Goal: Information Seeking & Learning: Learn about a topic

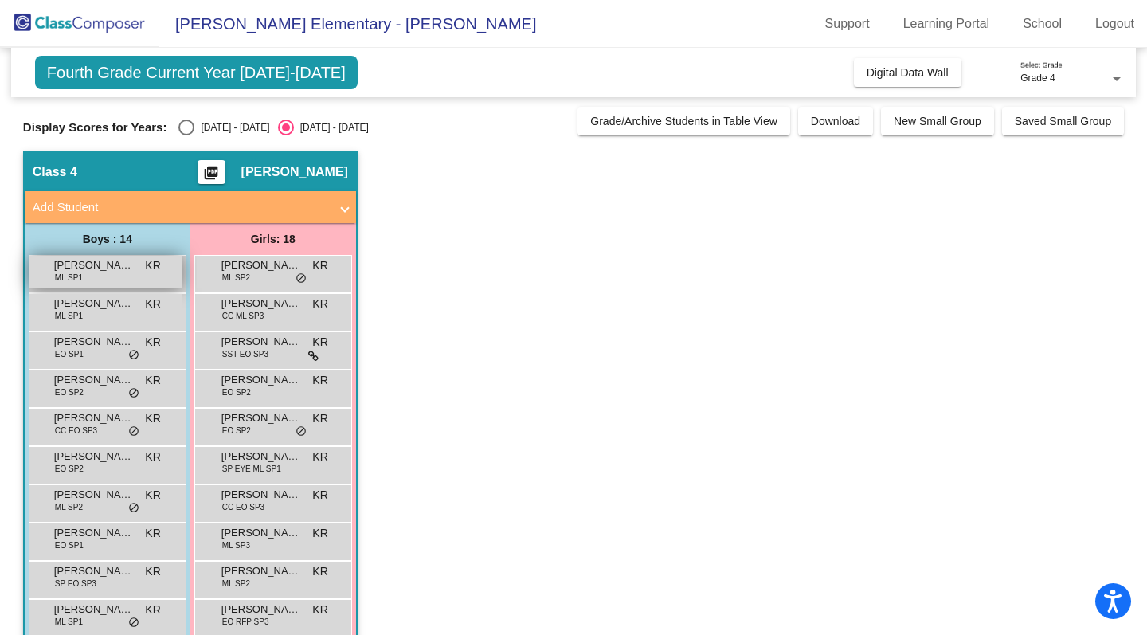
click at [96, 275] on div "[PERSON_NAME] ML SP1 KR lock do_not_disturb_alt" at bounding box center [105, 272] width 152 height 33
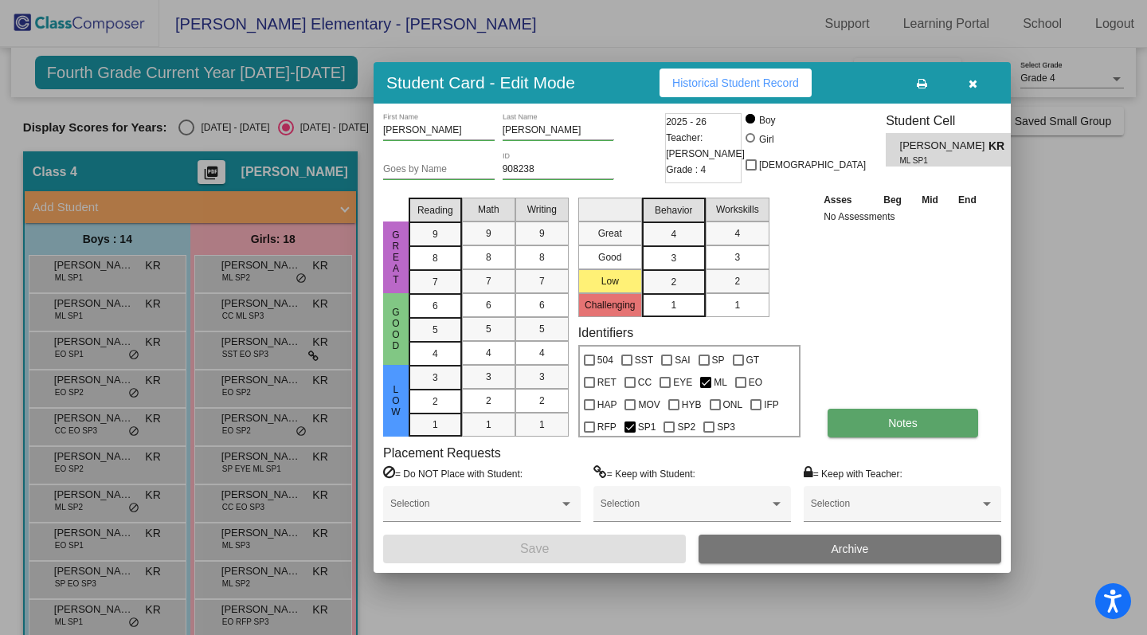
click at [897, 426] on span "Notes" at bounding box center [902, 423] width 29 height 13
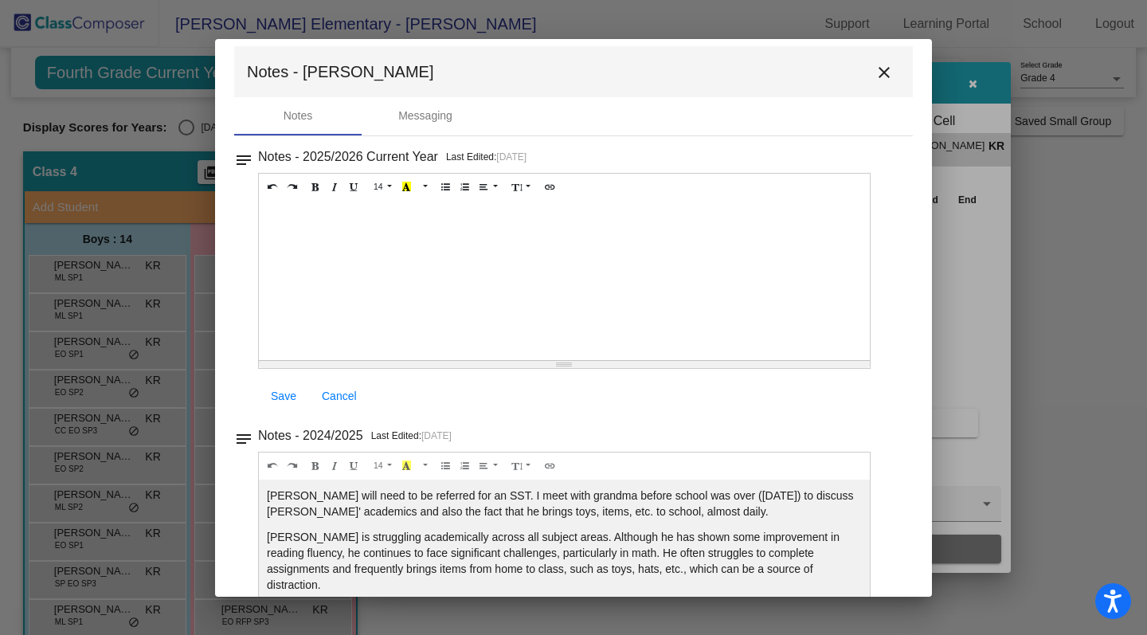
scroll to position [14, 0]
click at [875, 69] on mat-icon "close" at bounding box center [884, 70] width 19 height 19
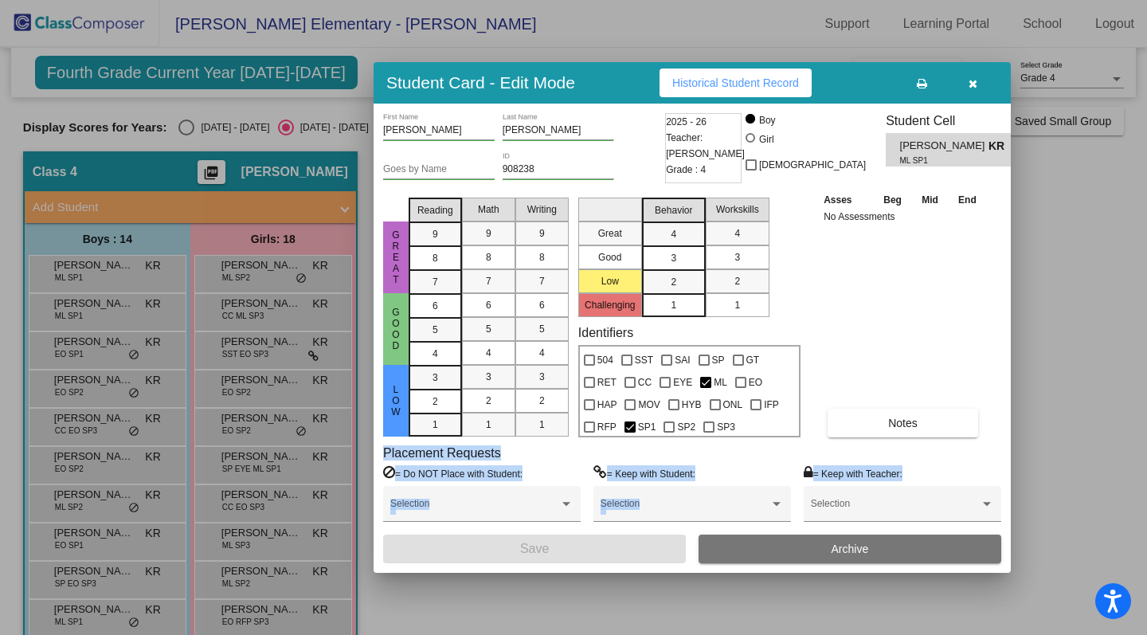
drag, startPoint x: 837, startPoint y: 496, endPoint x: 893, endPoint y: 337, distance: 168.1
click at [893, 337] on div "[PERSON_NAME] First Name [PERSON_NAME] Last Name Goes by Name 908238 ID 2025 - …" at bounding box center [692, 338] width 618 height 450
click at [974, 80] on icon "button" at bounding box center [973, 83] width 9 height 11
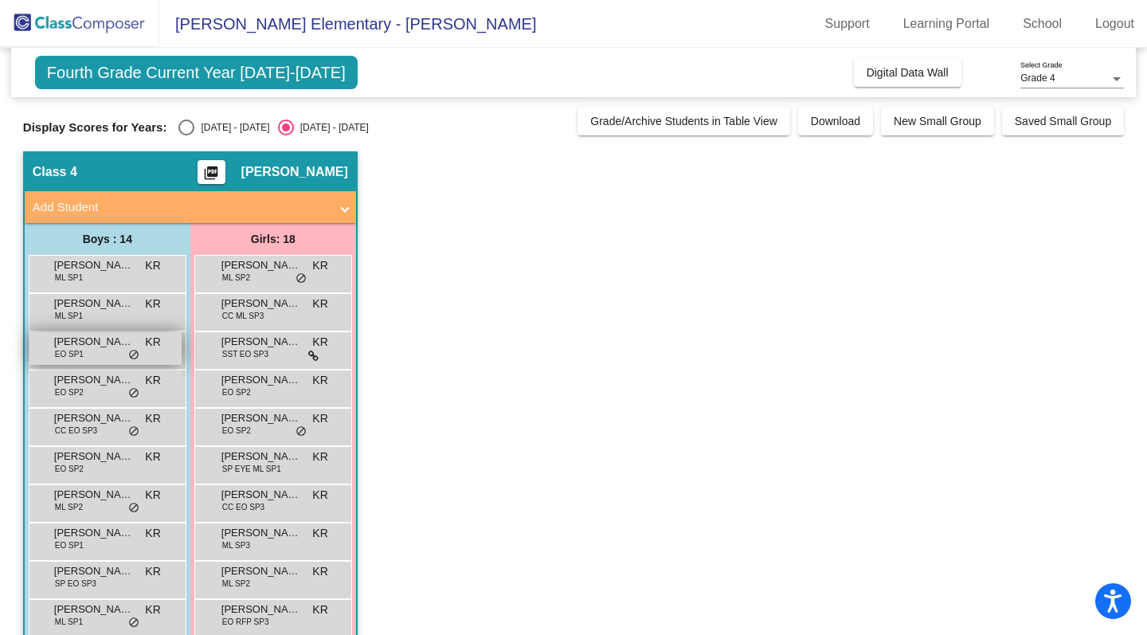
click at [101, 351] on div "[PERSON_NAME] EO SP1 KR lock do_not_disturb_alt" at bounding box center [105, 348] width 152 height 33
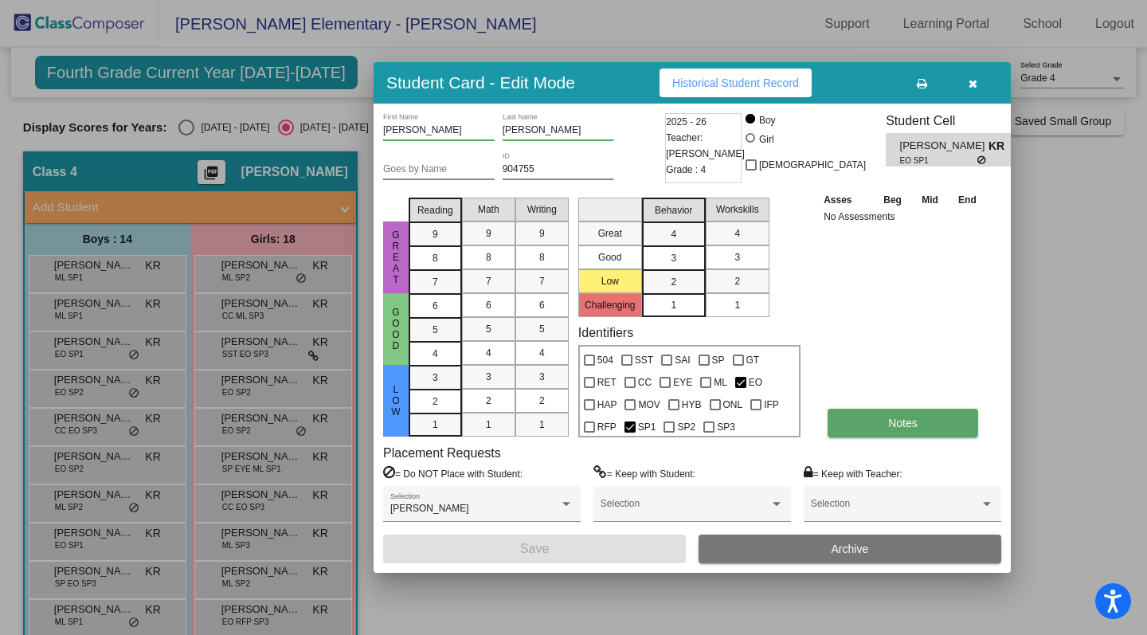
click at [863, 422] on button "Notes" at bounding box center [903, 423] width 151 height 29
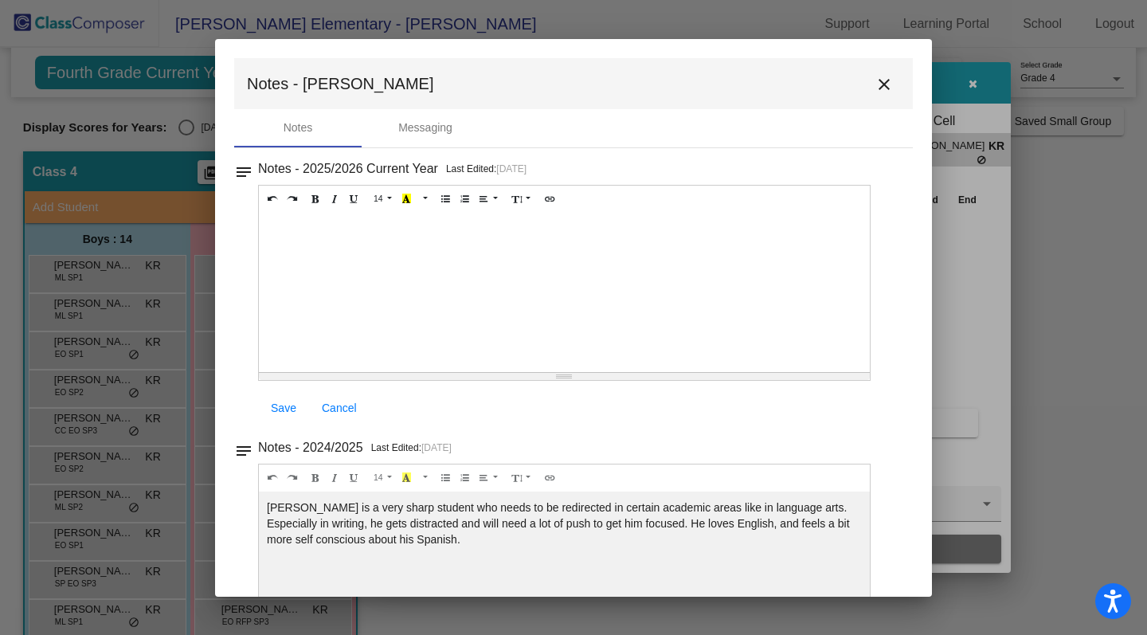
scroll to position [0, 0]
click at [883, 88] on mat-icon "close" at bounding box center [884, 84] width 19 height 19
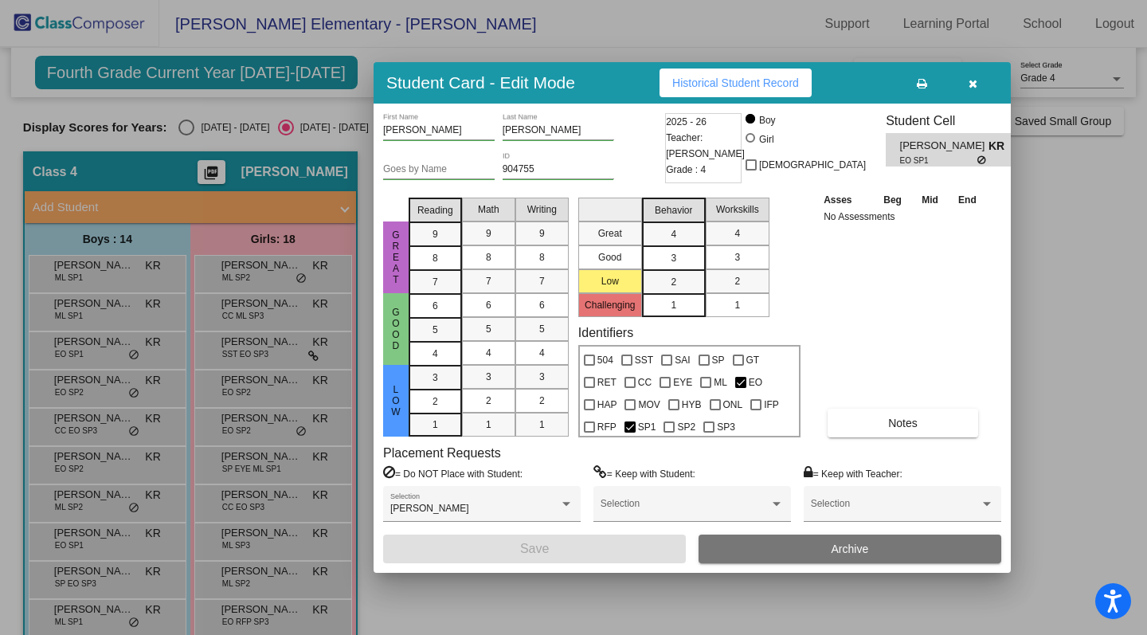
click at [80, 385] on div at bounding box center [573, 317] width 1147 height 635
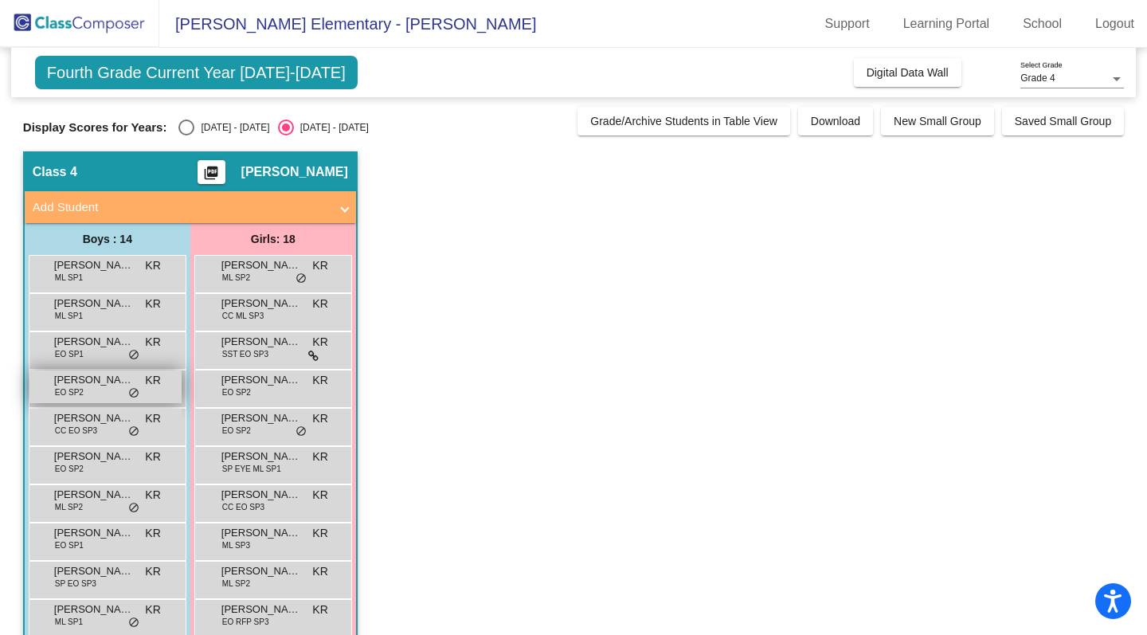
click at [109, 382] on span "[PERSON_NAME]" at bounding box center [94, 380] width 80 height 16
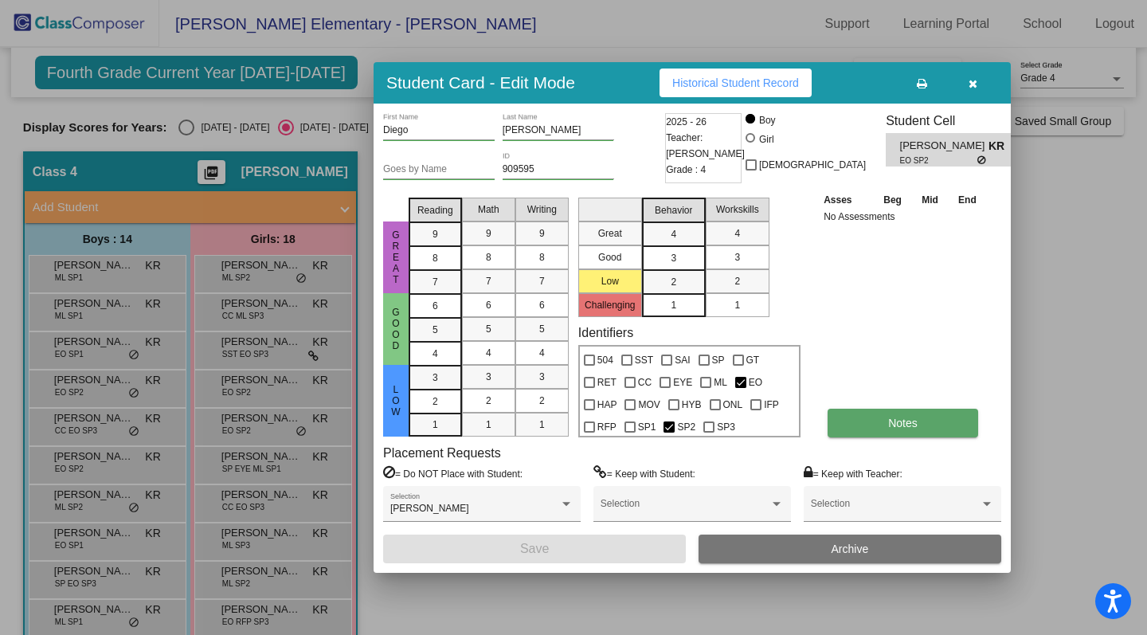
click at [902, 429] on button "Notes" at bounding box center [903, 423] width 151 height 29
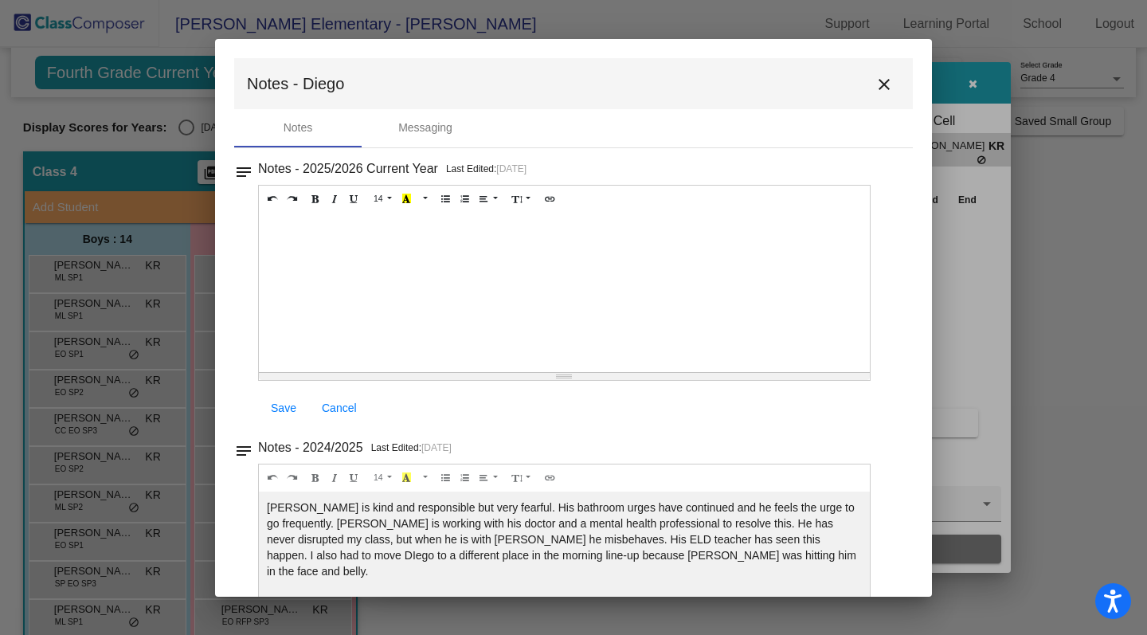
click at [880, 79] on mat-icon "close" at bounding box center [884, 84] width 19 height 19
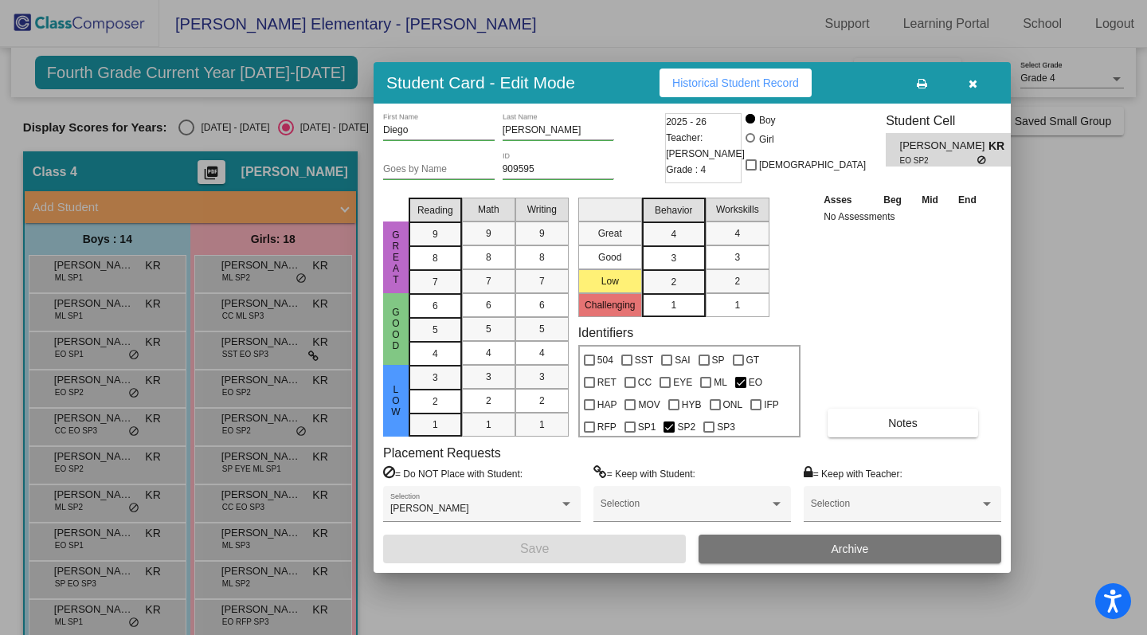
click at [67, 425] on div at bounding box center [573, 317] width 1147 height 635
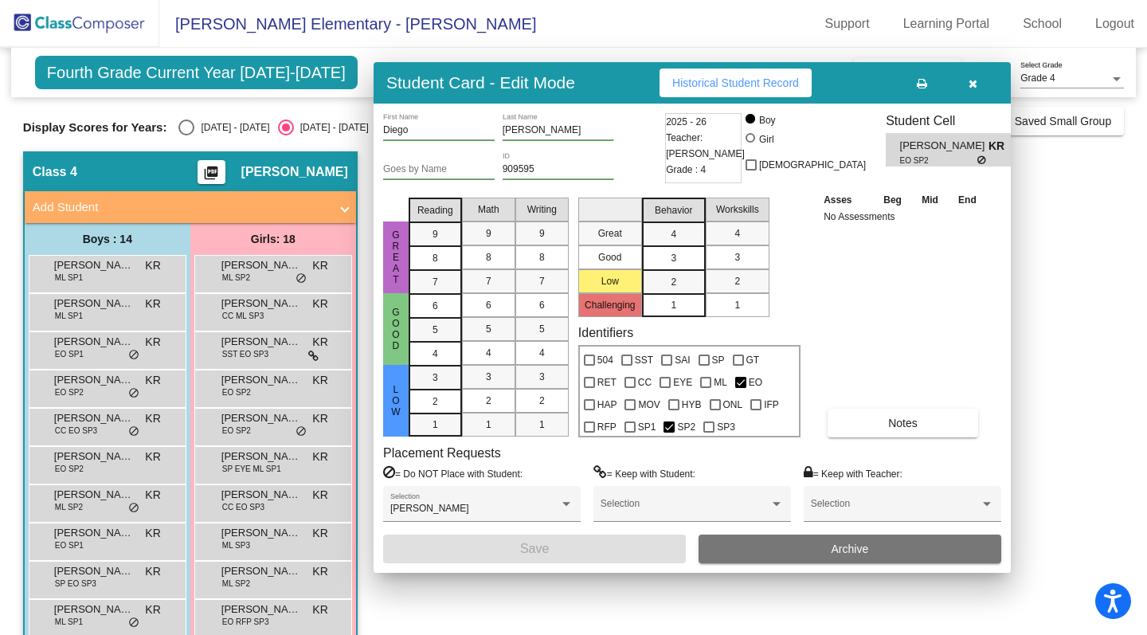
click at [67, 425] on span "CC EO SP3" at bounding box center [76, 431] width 42 height 12
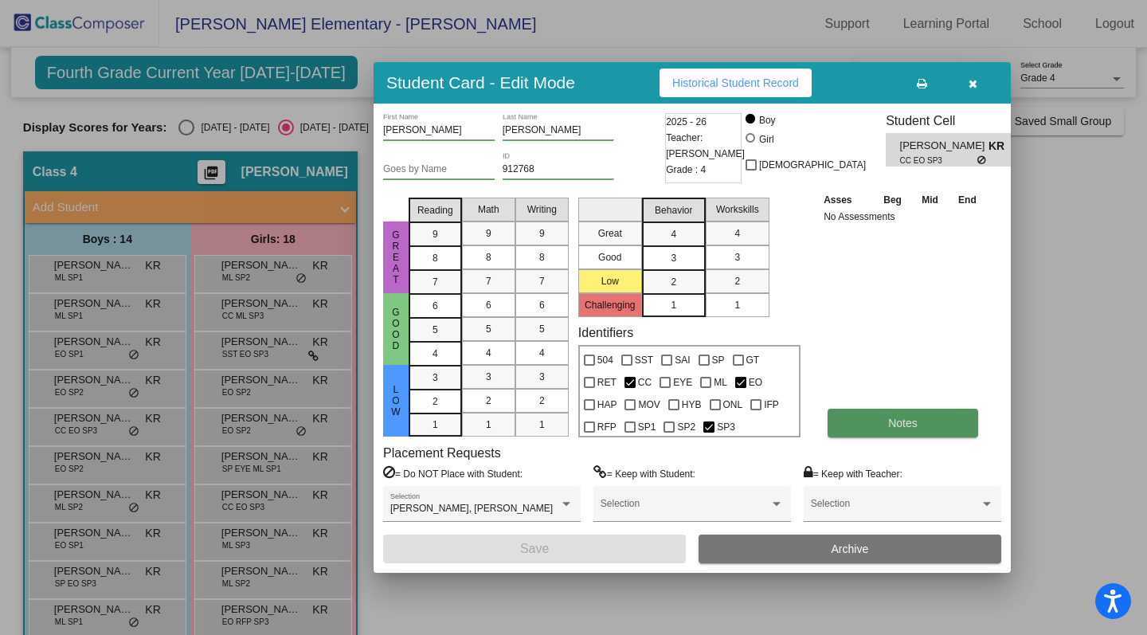
click at [907, 429] on span "Notes" at bounding box center [902, 423] width 29 height 13
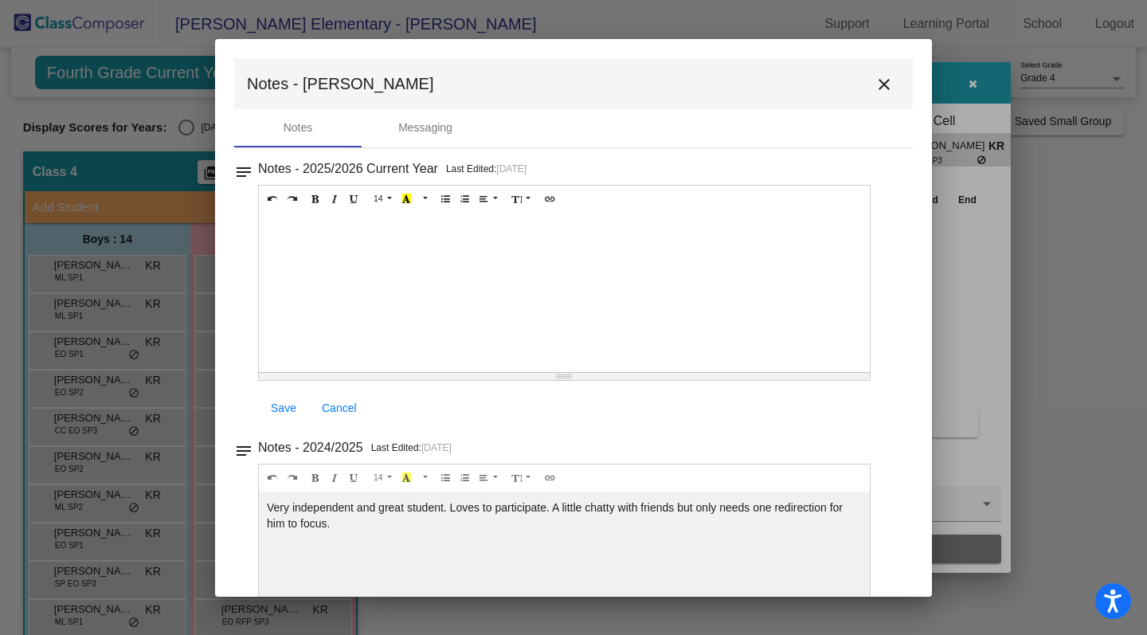
click at [881, 85] on mat-icon "close" at bounding box center [884, 84] width 19 height 19
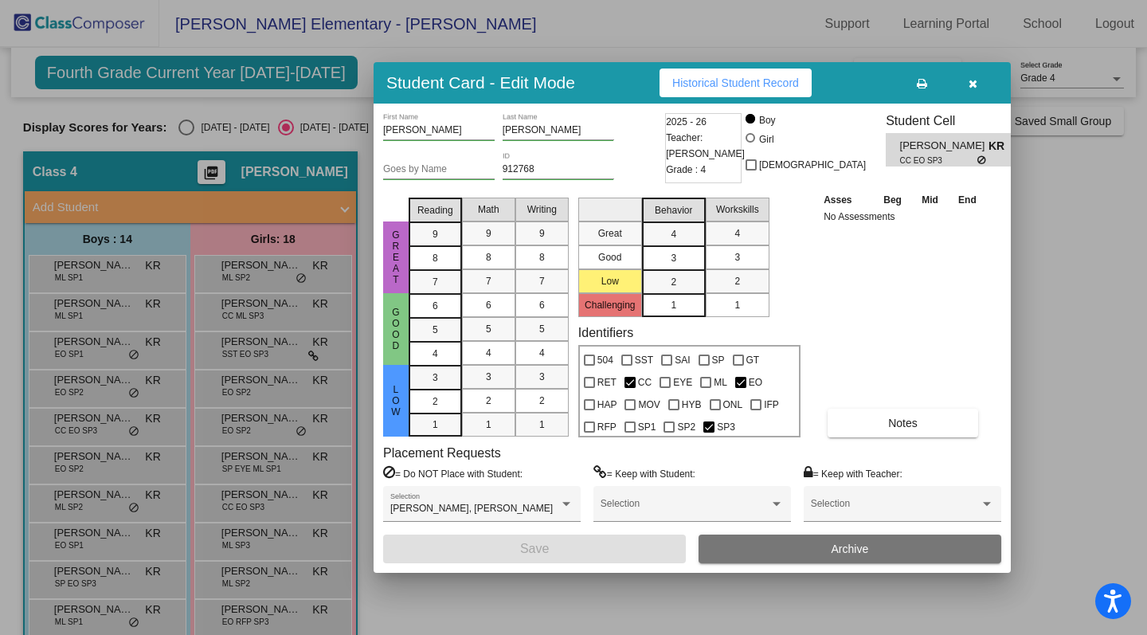
click at [116, 426] on div at bounding box center [573, 317] width 1147 height 635
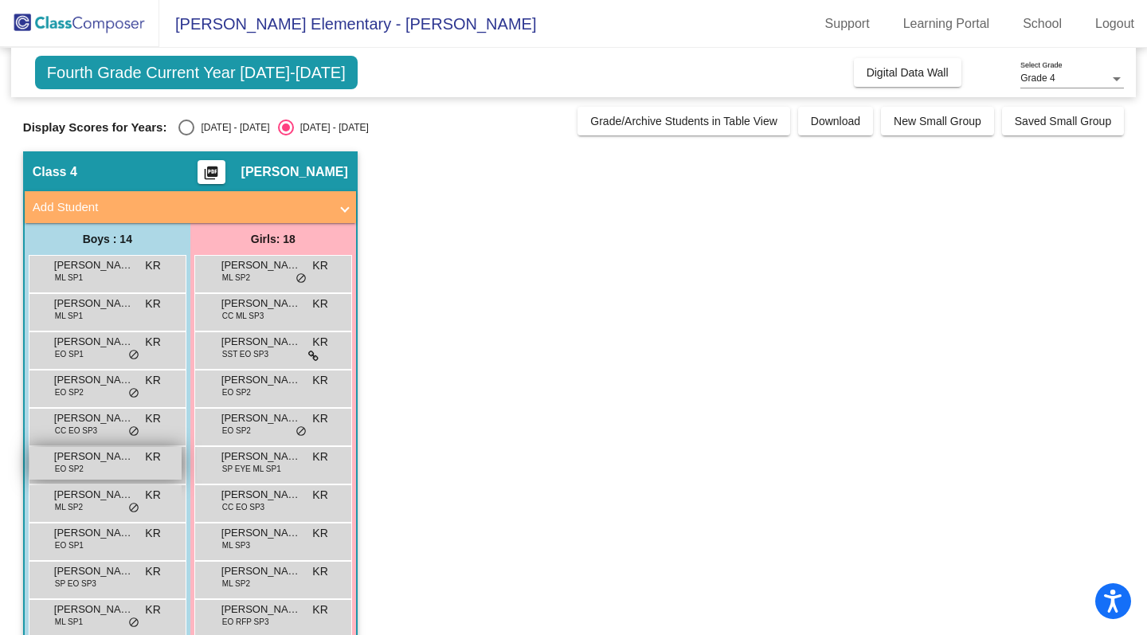
click at [88, 468] on div "[PERSON_NAME] EO SP2 KR lock do_not_disturb_alt" at bounding box center [105, 463] width 152 height 33
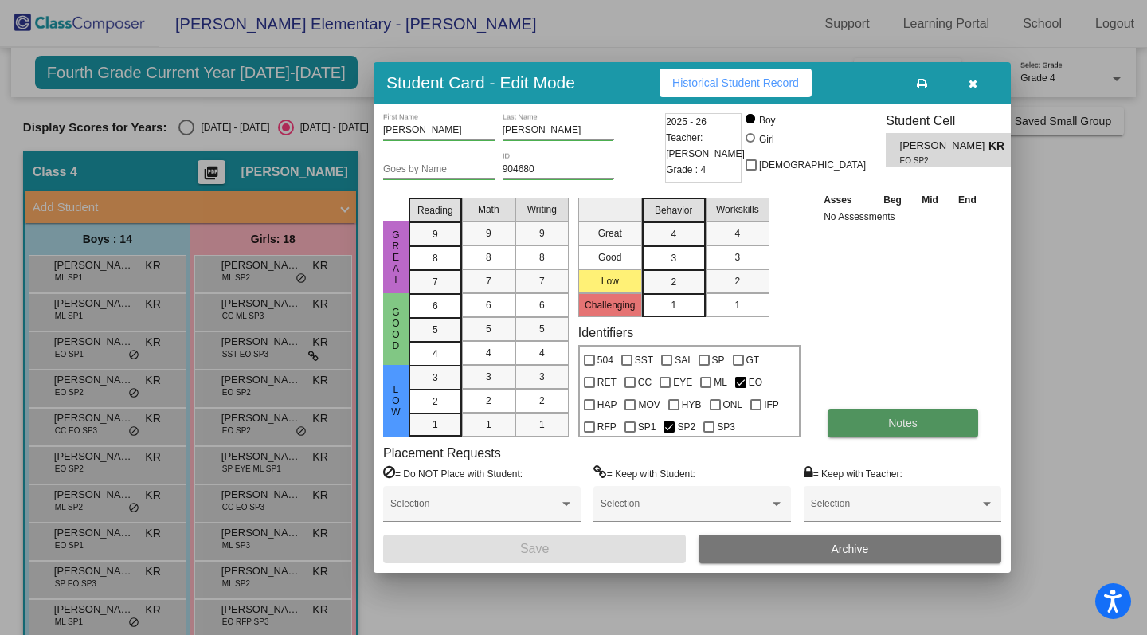
click at [895, 419] on span "Notes" at bounding box center [902, 423] width 29 height 13
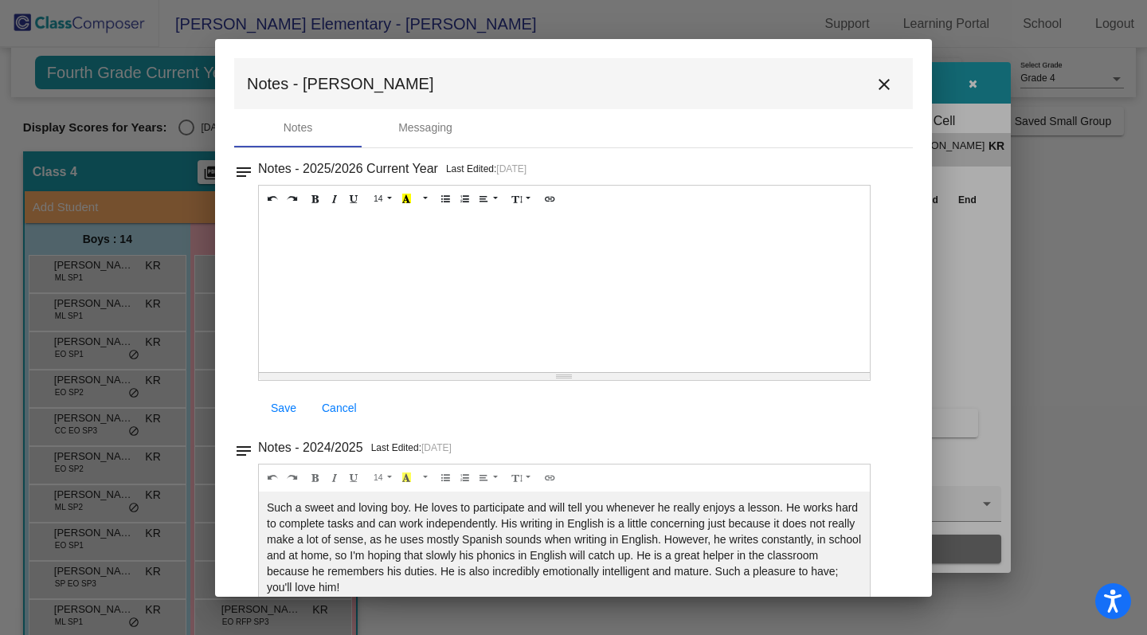
click at [877, 84] on mat-icon "close" at bounding box center [884, 84] width 19 height 19
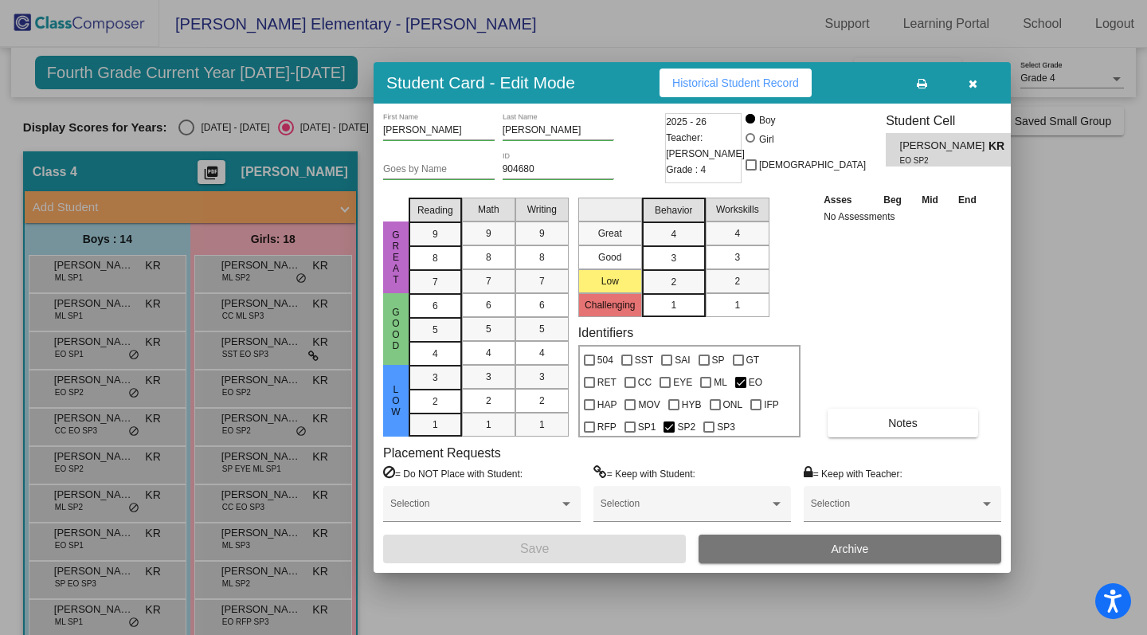
click at [76, 499] on div at bounding box center [573, 317] width 1147 height 635
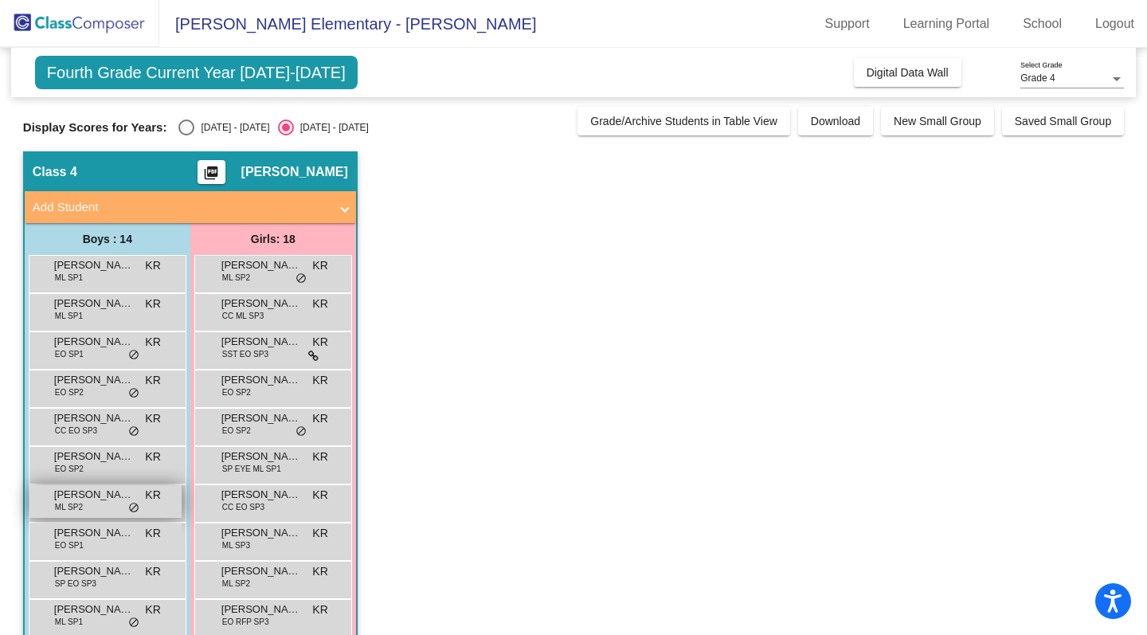
click at [62, 507] on span "ML SP2" at bounding box center [69, 507] width 28 height 12
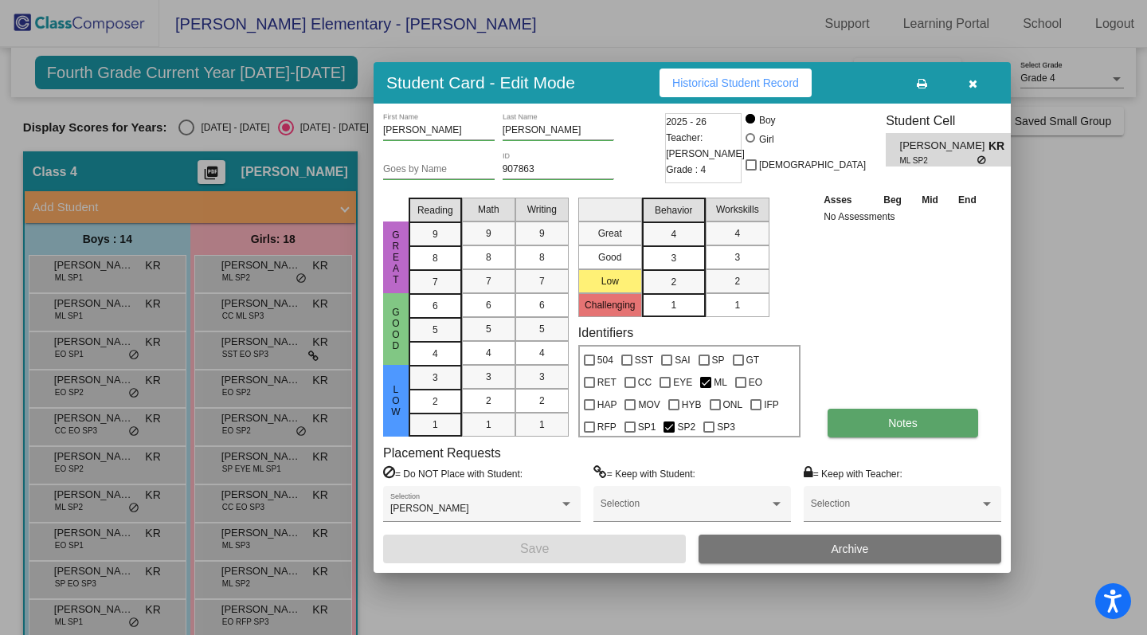
click at [927, 427] on button "Notes" at bounding box center [903, 423] width 151 height 29
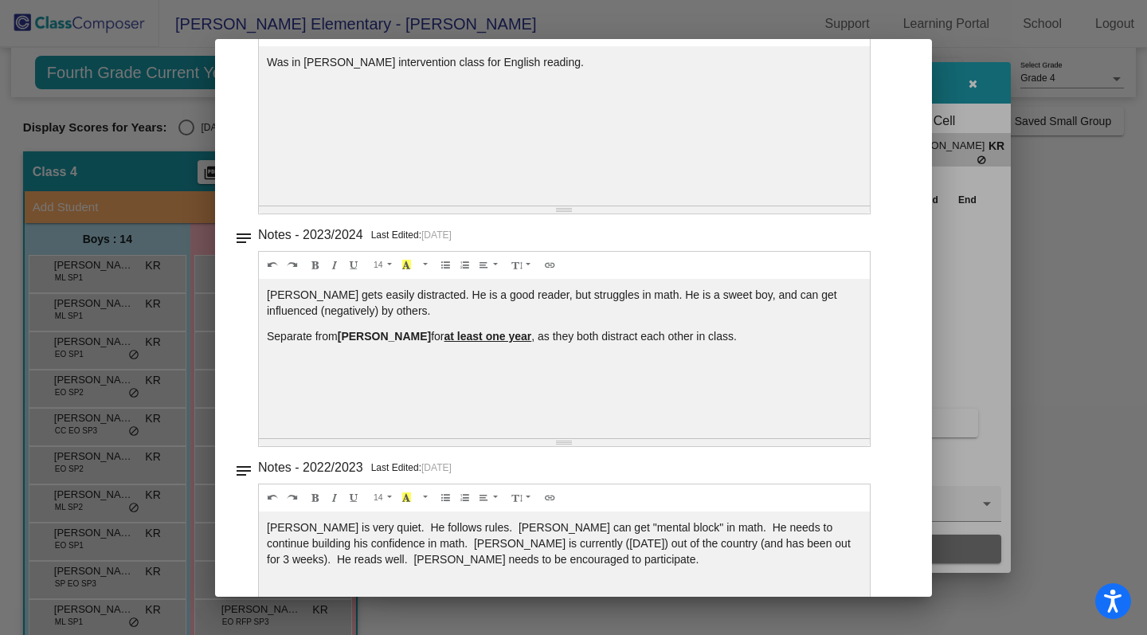
scroll to position [413, 0]
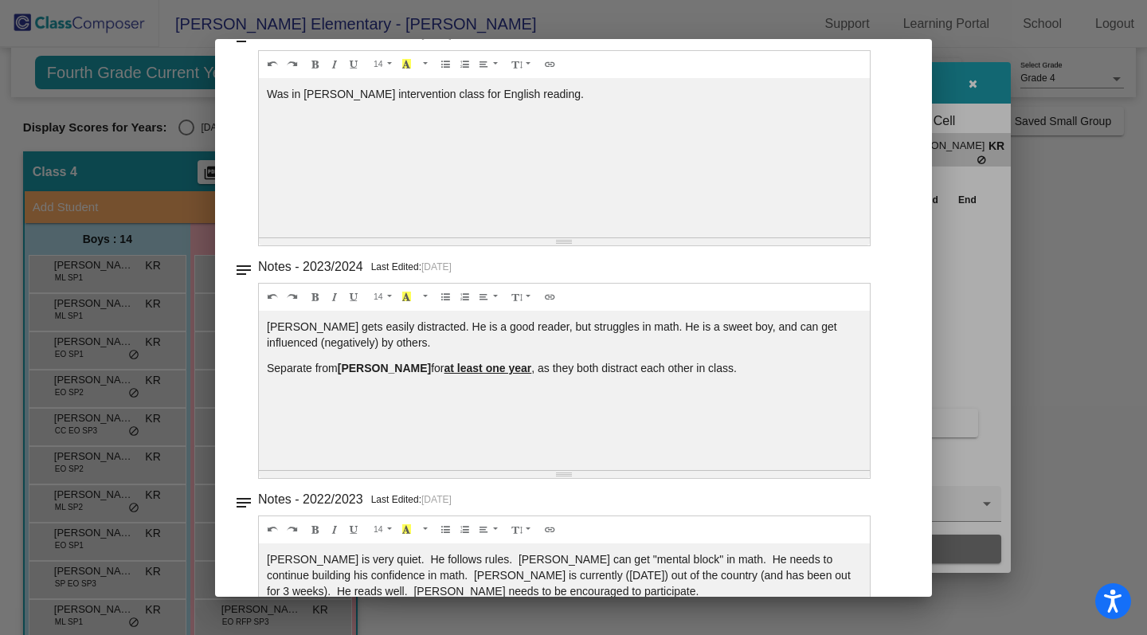
click at [88, 542] on div at bounding box center [573, 317] width 1147 height 635
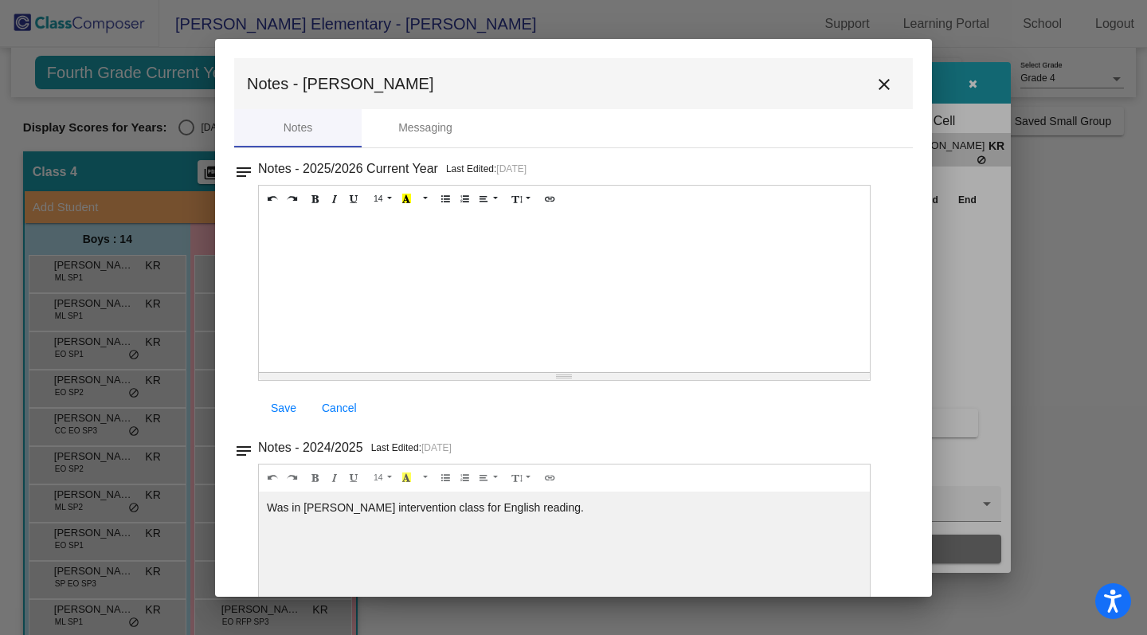
click at [88, 542] on div at bounding box center [573, 317] width 1147 height 635
click at [877, 82] on mat-icon "close" at bounding box center [884, 84] width 19 height 19
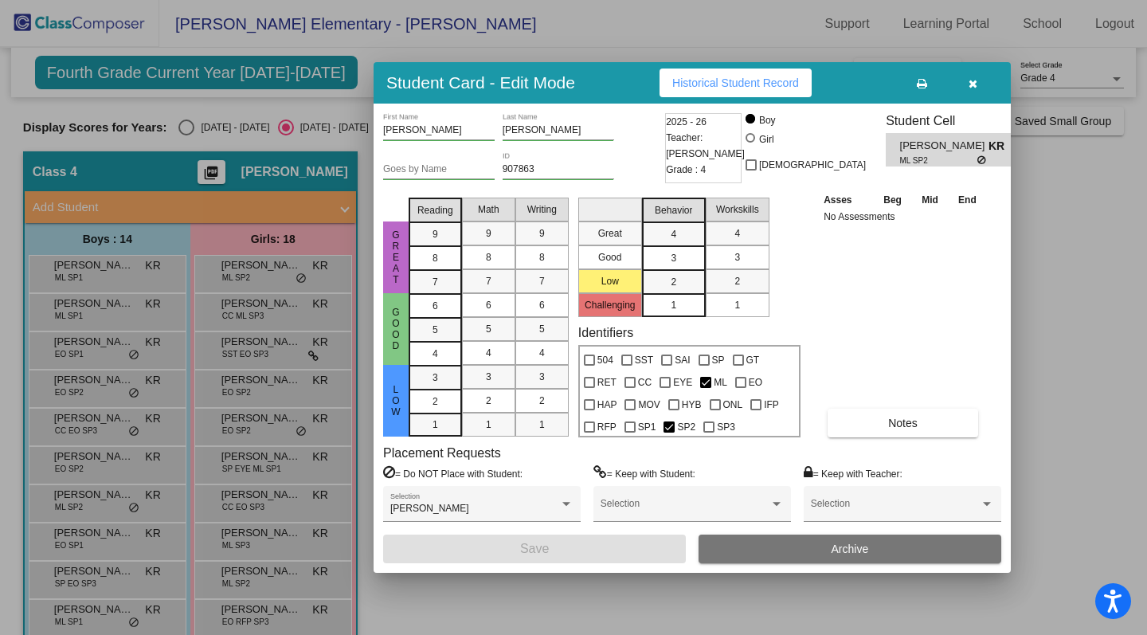
click at [82, 542] on div at bounding box center [573, 317] width 1147 height 635
click at [82, 542] on span "EO SP1" at bounding box center [69, 545] width 29 height 12
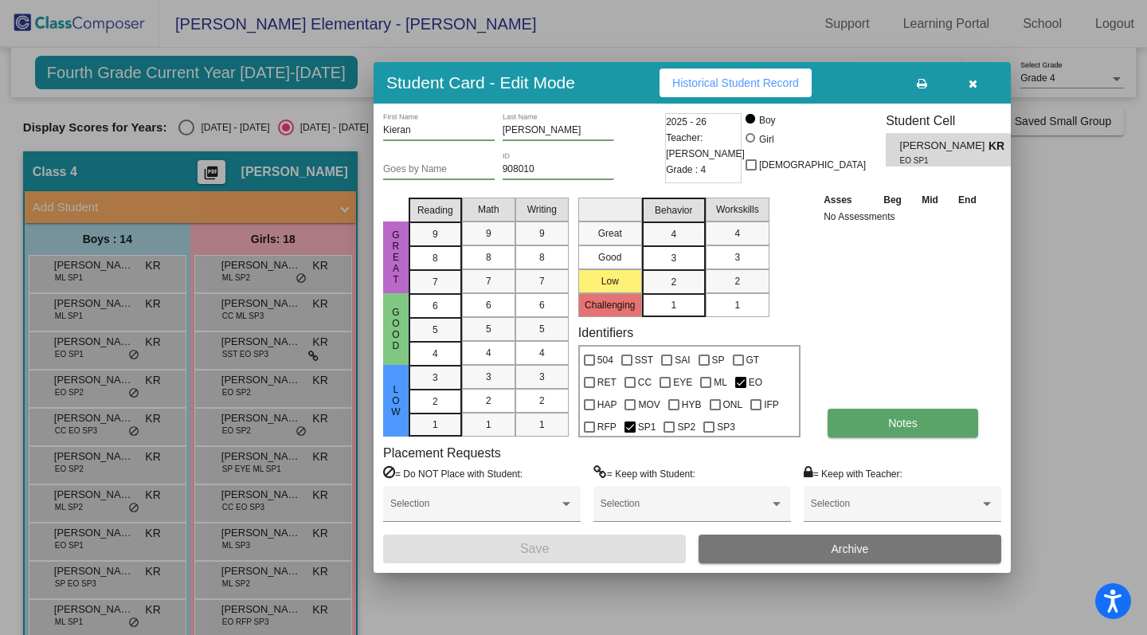
click at [870, 428] on button "Notes" at bounding box center [903, 423] width 151 height 29
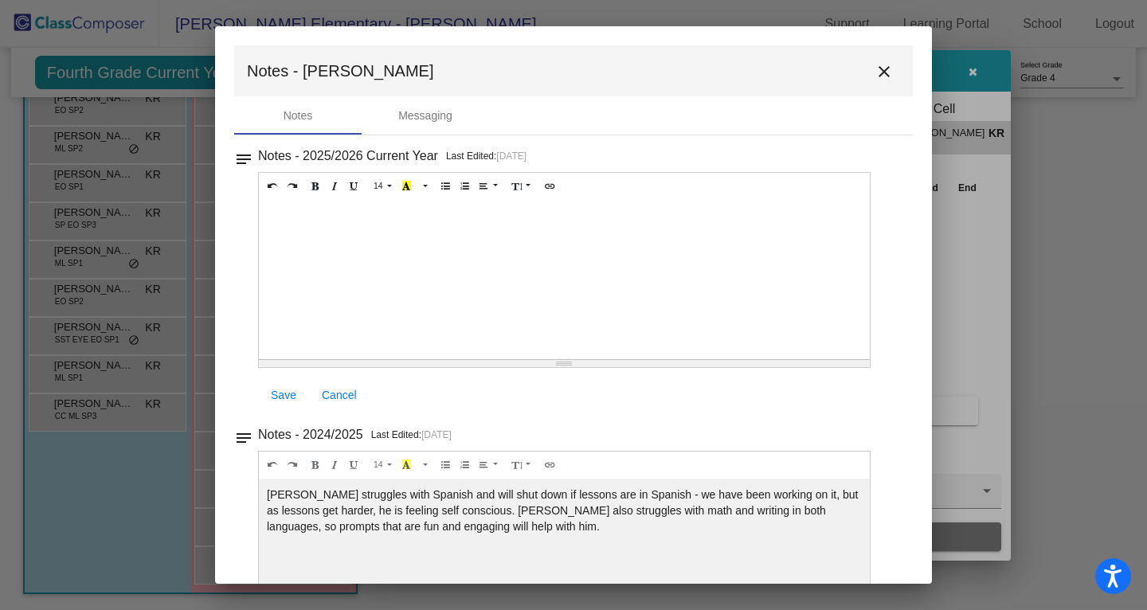
click at [882, 79] on mat-icon "close" at bounding box center [884, 71] width 19 height 19
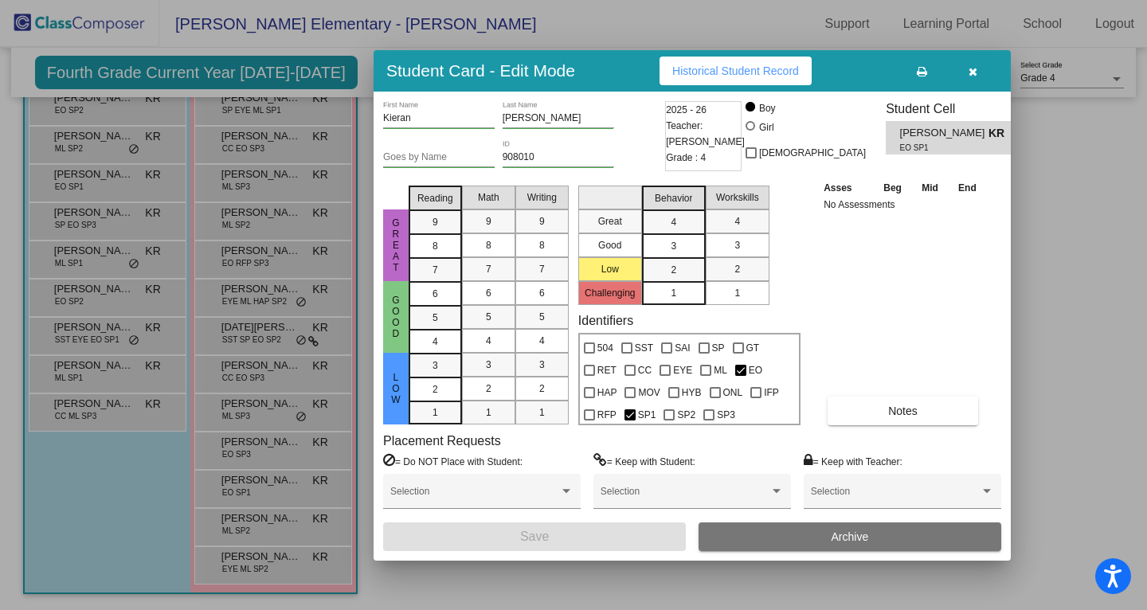
click at [103, 336] on div at bounding box center [573, 305] width 1147 height 610
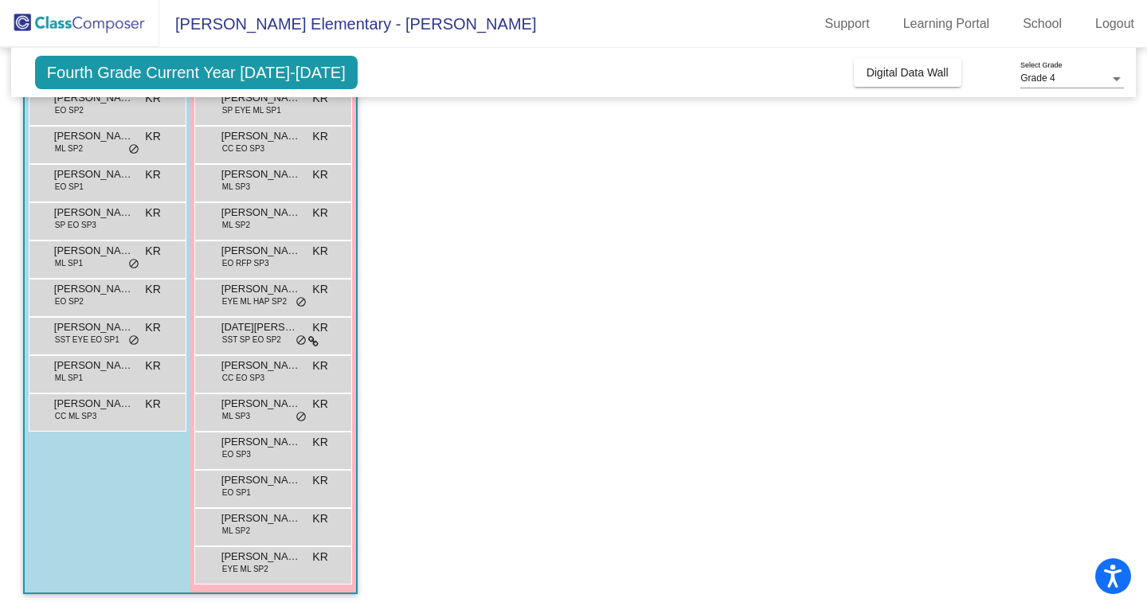
click at [103, 336] on span "SST EYE EO SP1" at bounding box center [87, 340] width 65 height 12
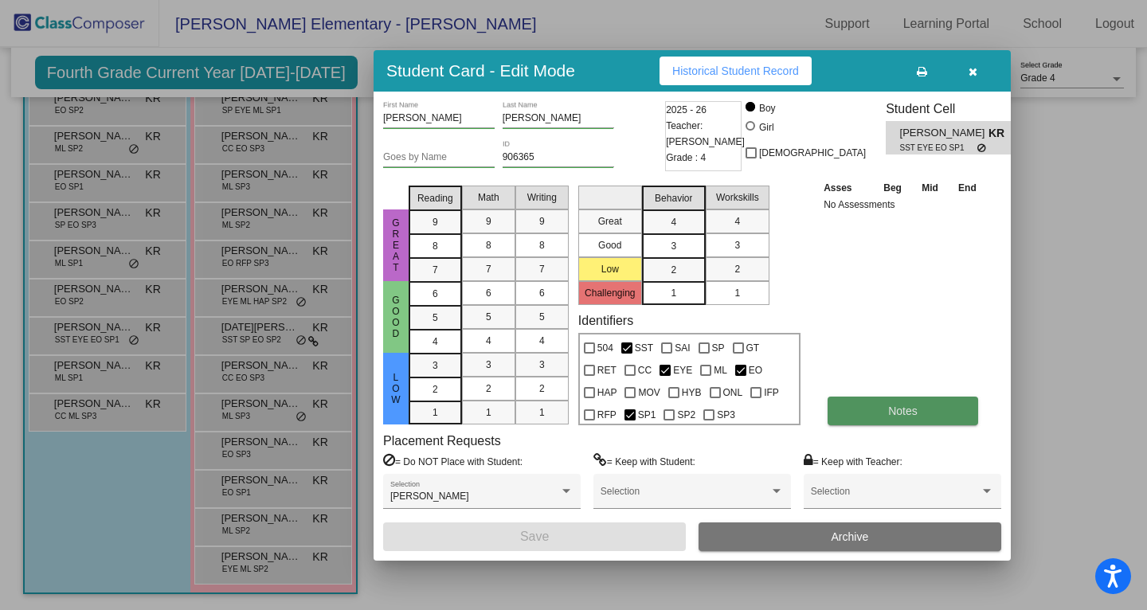
click at [904, 417] on button "Notes" at bounding box center [903, 411] width 151 height 29
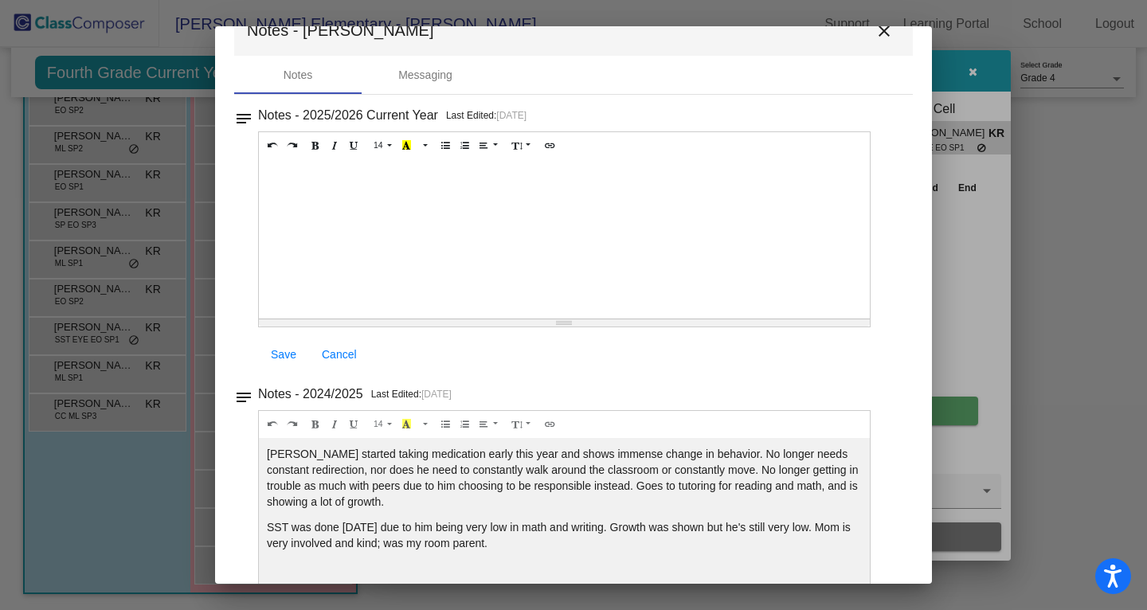
scroll to position [45, 0]
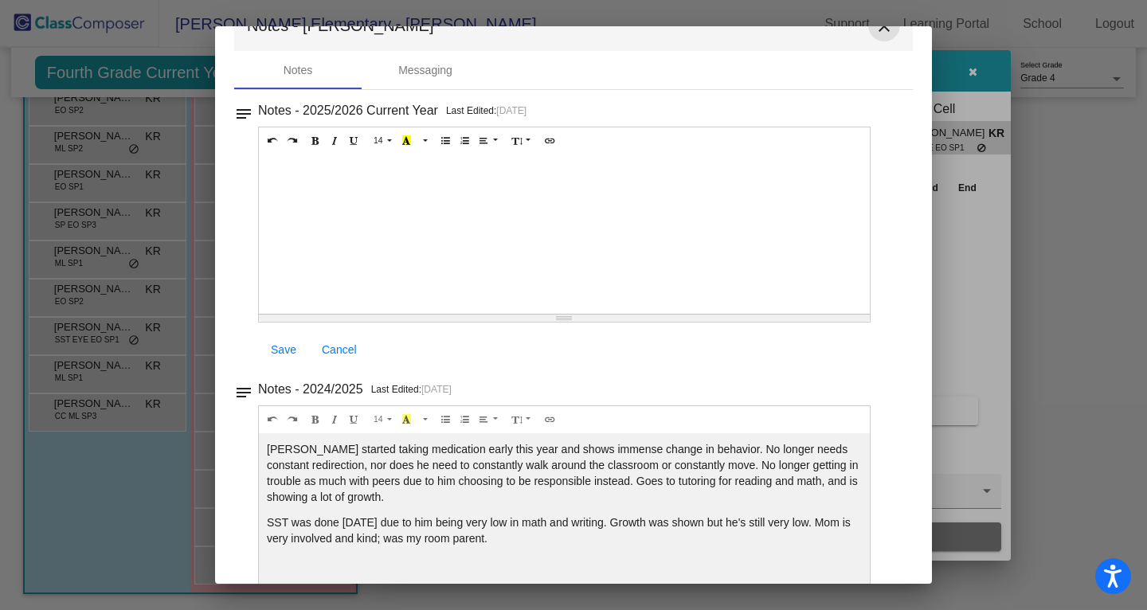
click at [878, 31] on mat-icon "close" at bounding box center [884, 26] width 19 height 19
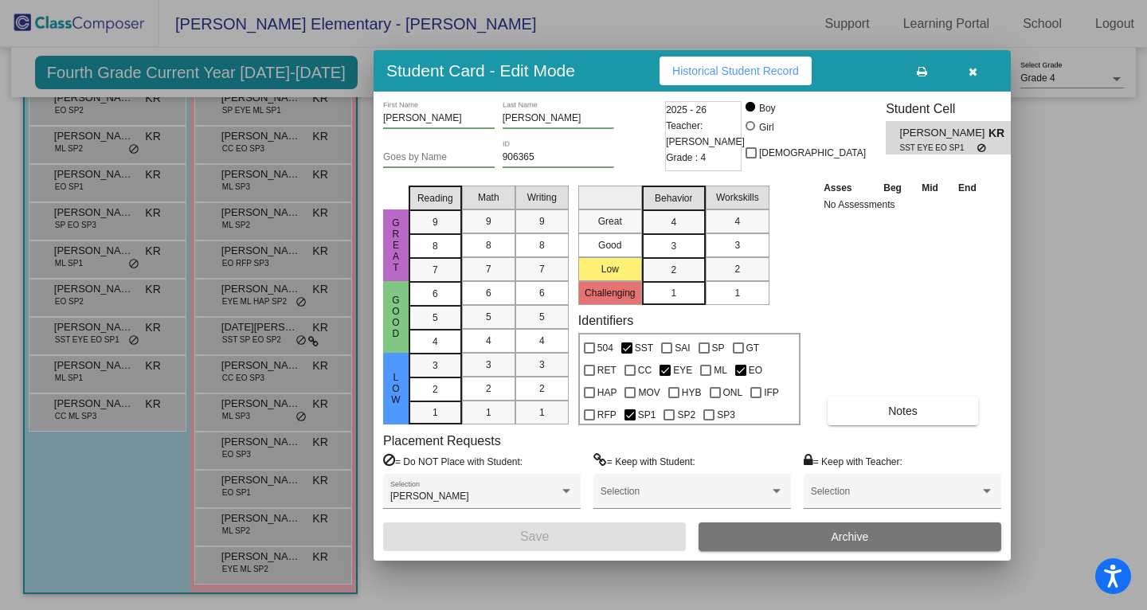
click at [112, 256] on div at bounding box center [573, 305] width 1147 height 610
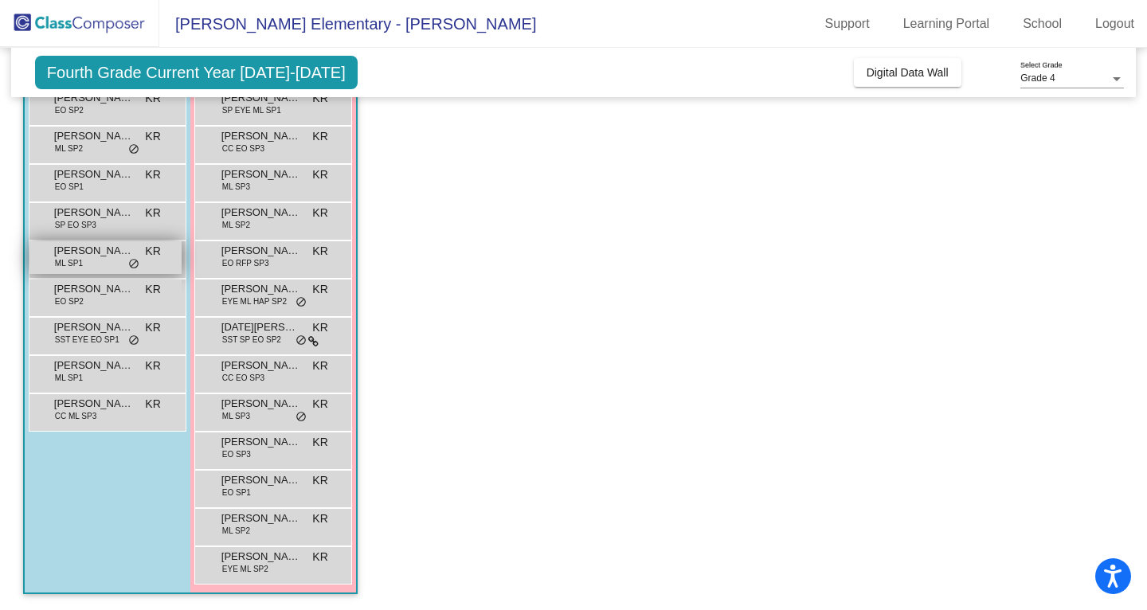
click at [89, 257] on span "[PERSON_NAME]" at bounding box center [94, 251] width 80 height 16
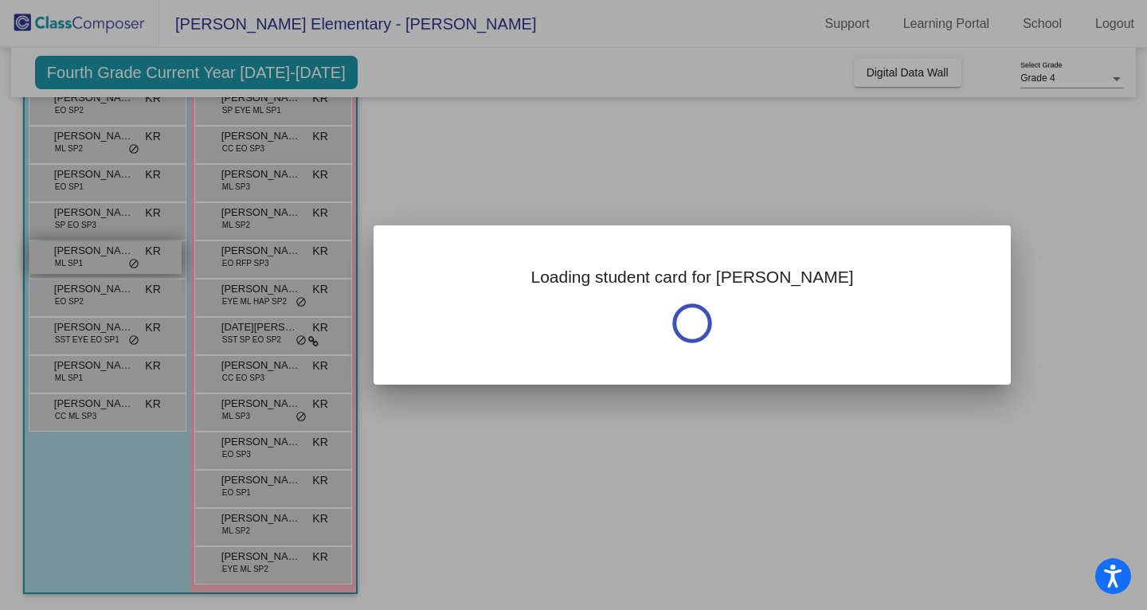
click at [89, 257] on div at bounding box center [573, 305] width 1147 height 610
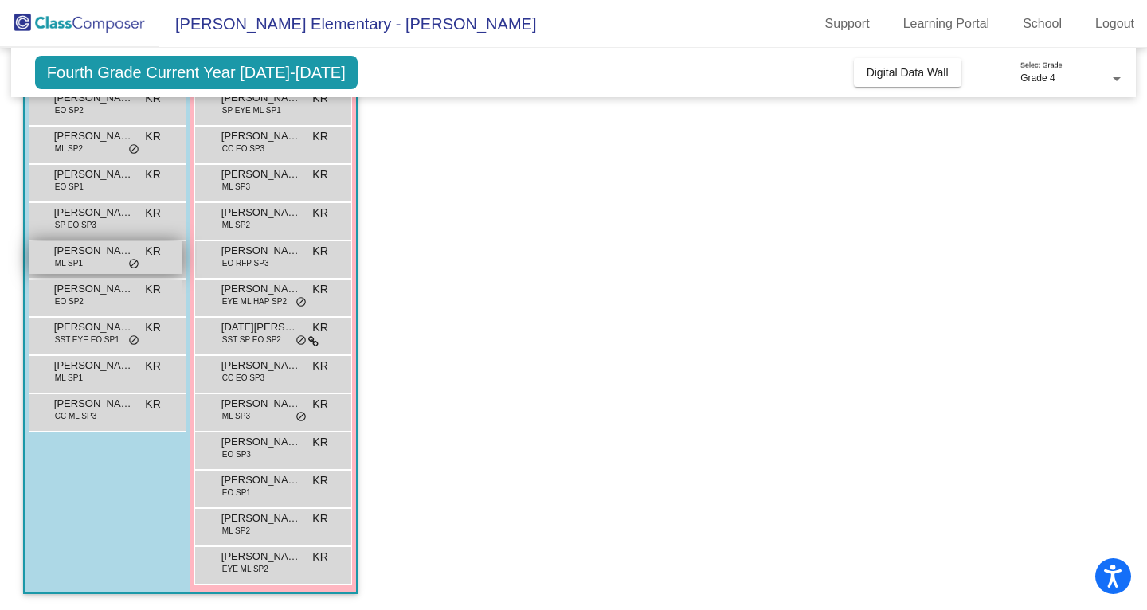
click at [92, 265] on div "[PERSON_NAME] ML SP1 KR lock do_not_disturb_alt" at bounding box center [105, 257] width 152 height 33
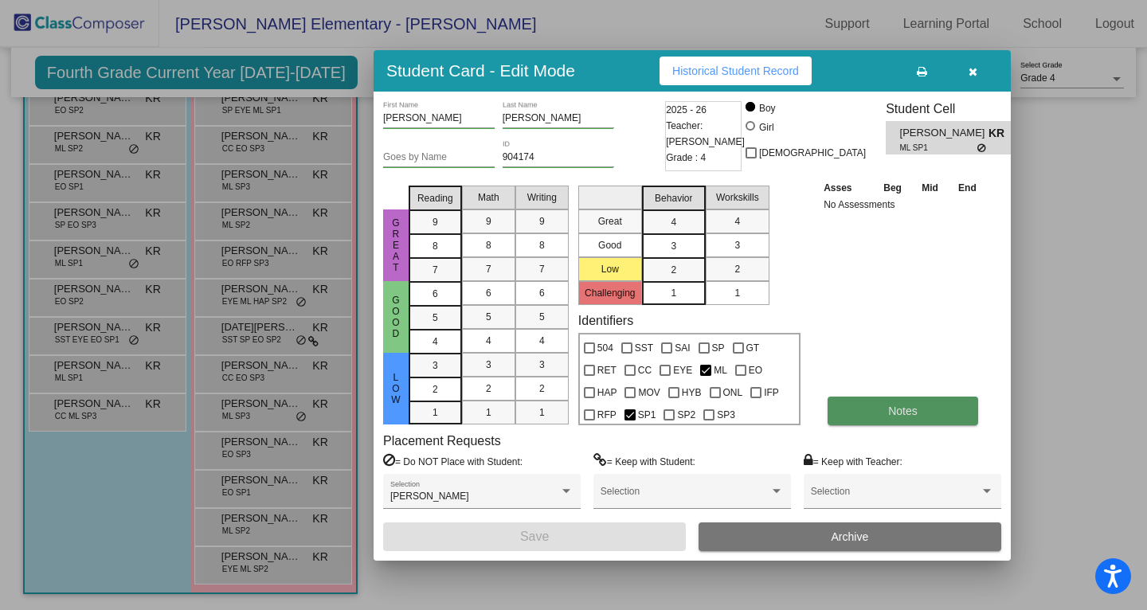
click at [887, 408] on button "Notes" at bounding box center [903, 411] width 151 height 29
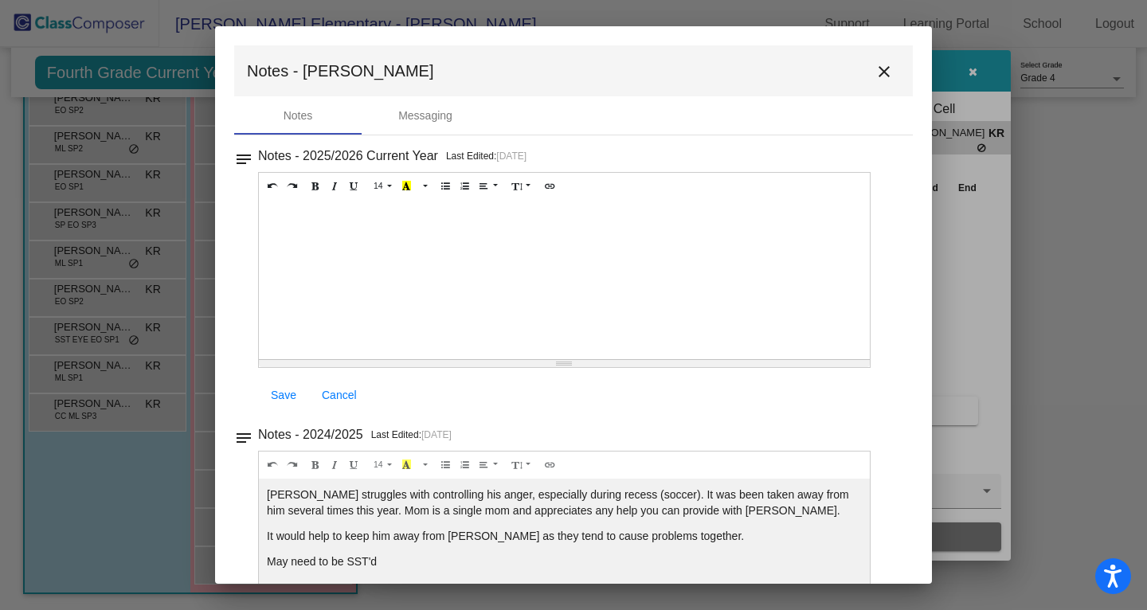
scroll to position [0, 0]
click at [117, 374] on div at bounding box center [573, 305] width 1147 height 610
click at [882, 68] on mat-icon "close" at bounding box center [884, 71] width 19 height 19
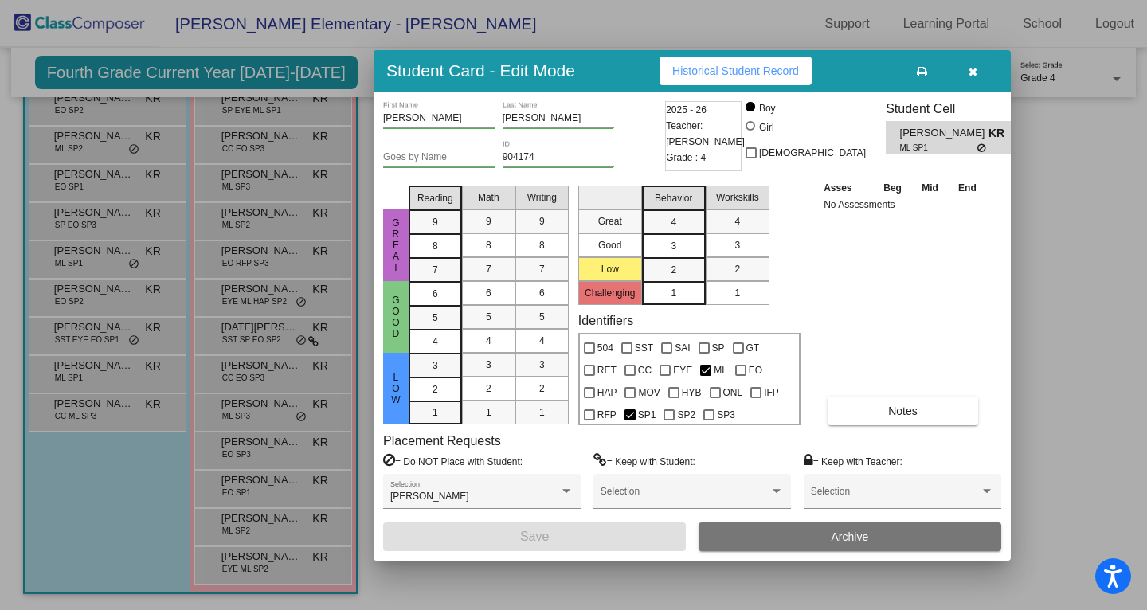
click at [74, 381] on div at bounding box center [573, 305] width 1147 height 610
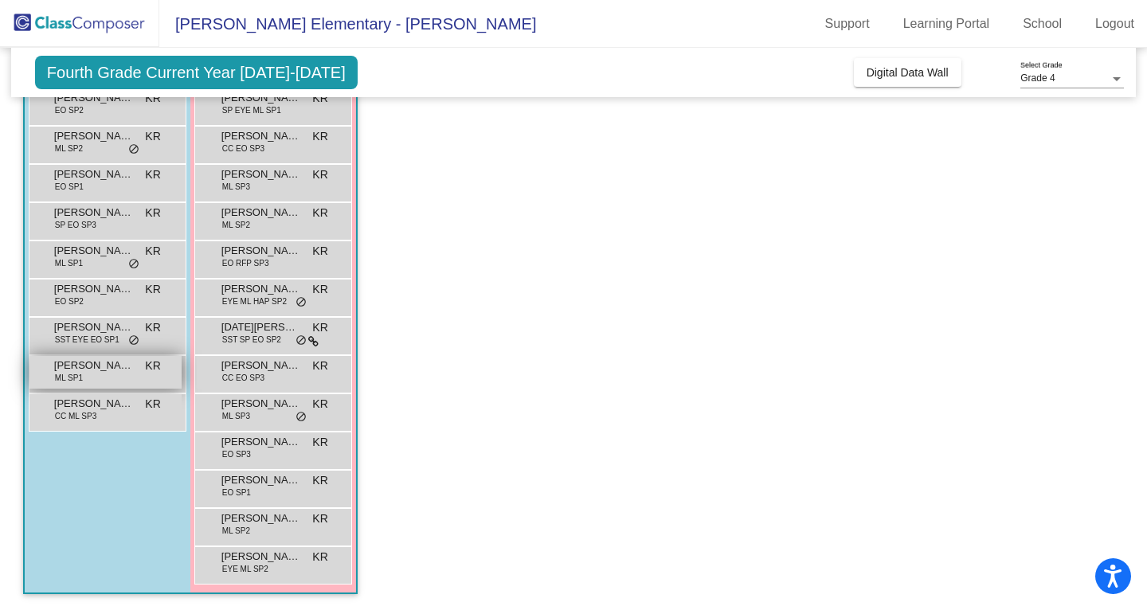
click at [74, 381] on span "ML SP1" at bounding box center [69, 378] width 28 height 12
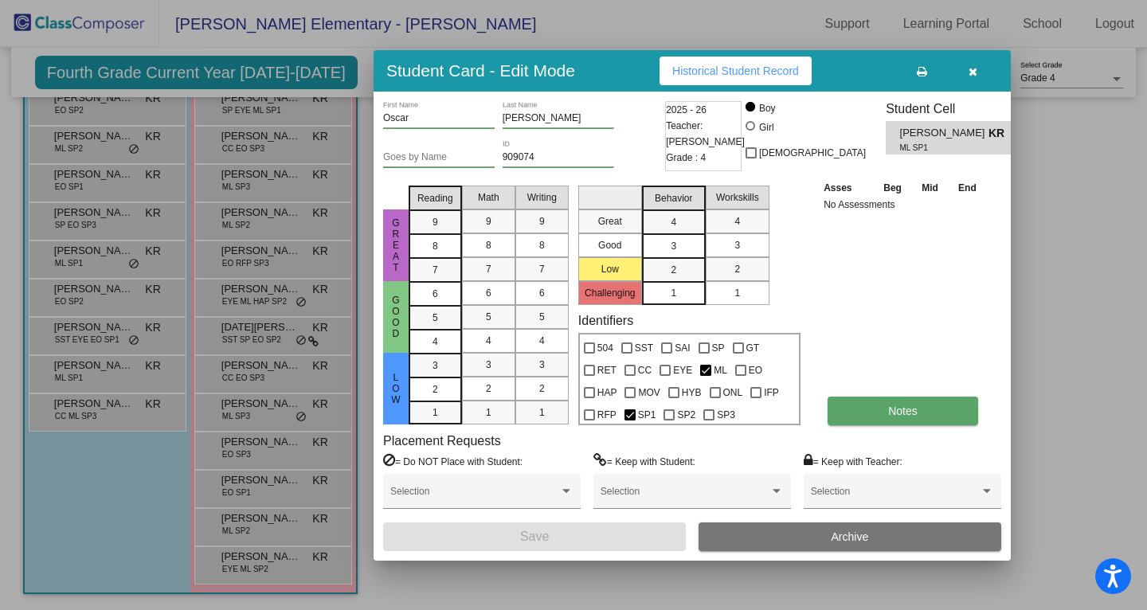
click at [867, 415] on button "Notes" at bounding box center [903, 411] width 151 height 29
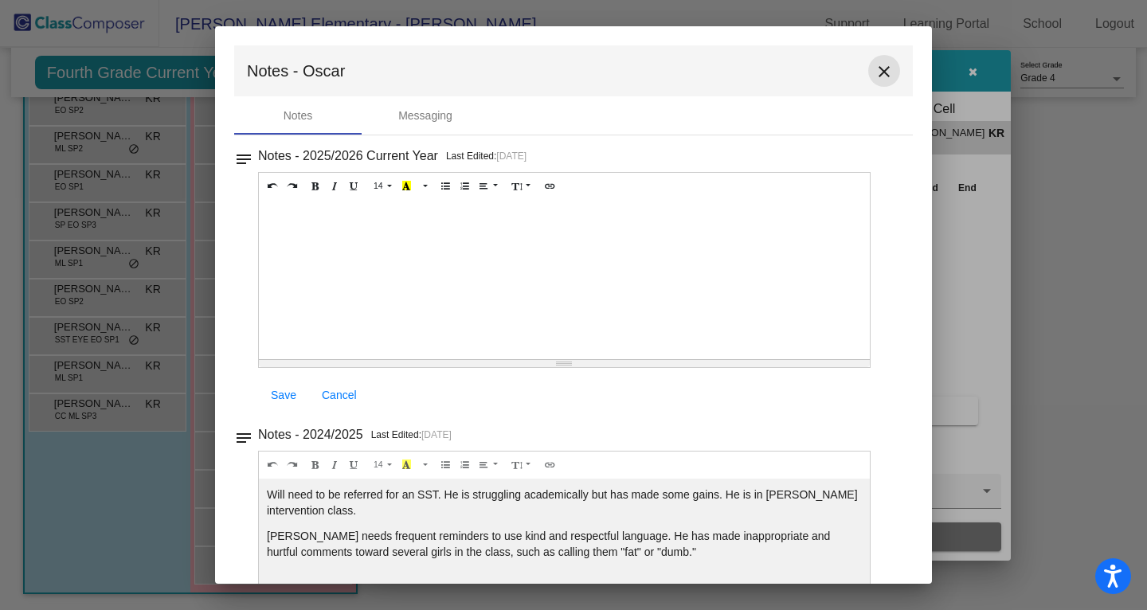
click at [882, 80] on mat-icon "close" at bounding box center [884, 71] width 19 height 19
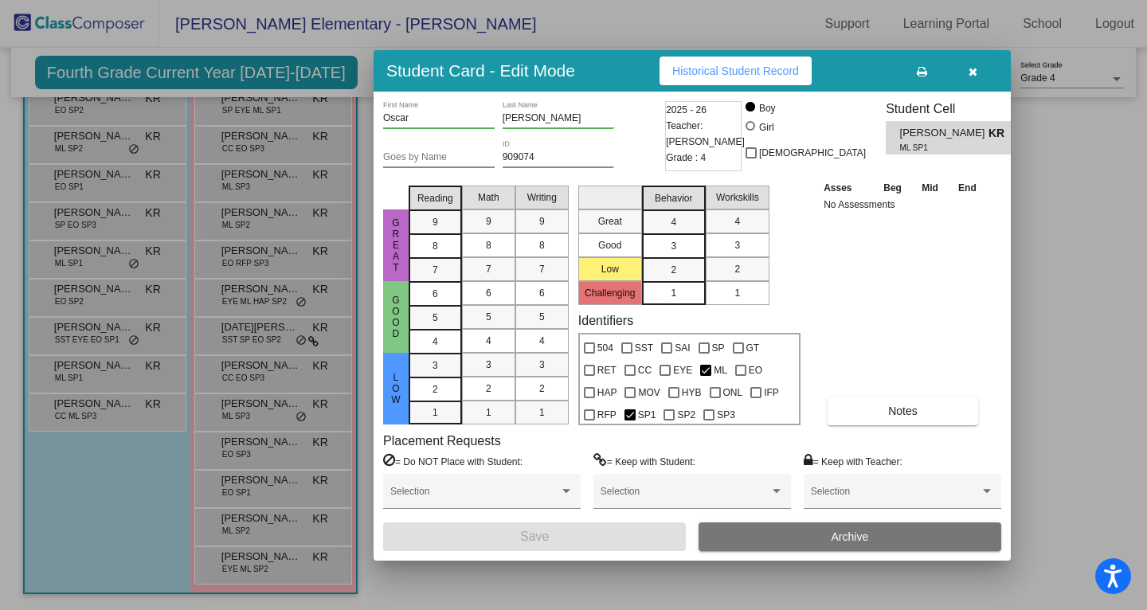
click at [83, 413] on div at bounding box center [573, 305] width 1147 height 610
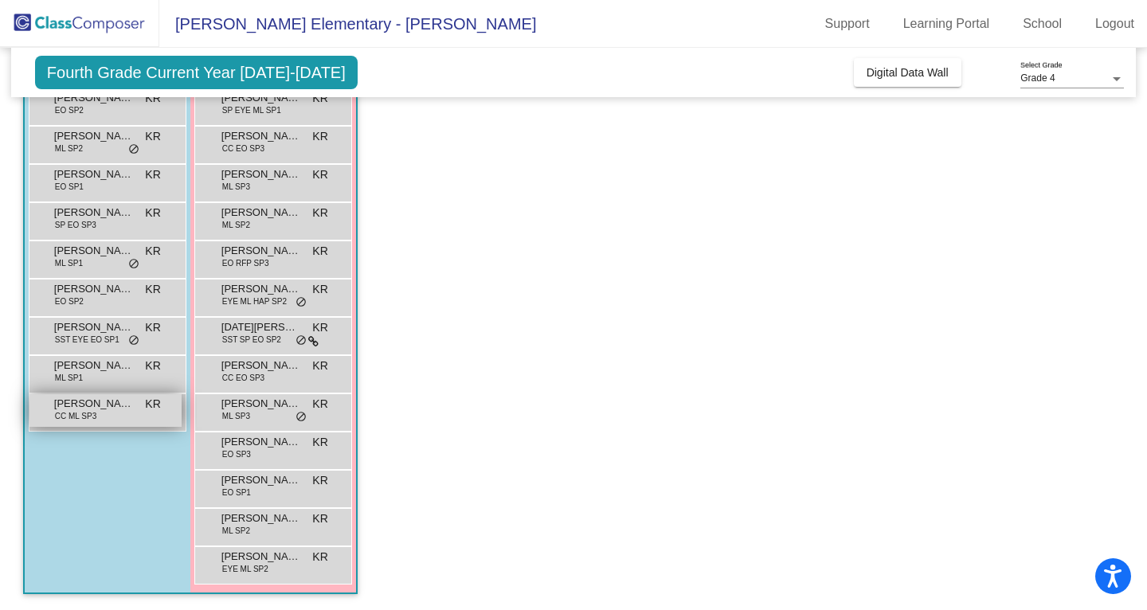
click at [99, 412] on div "[PERSON_NAME] CC ML SP3 KR lock do_not_disturb_alt" at bounding box center [105, 410] width 152 height 33
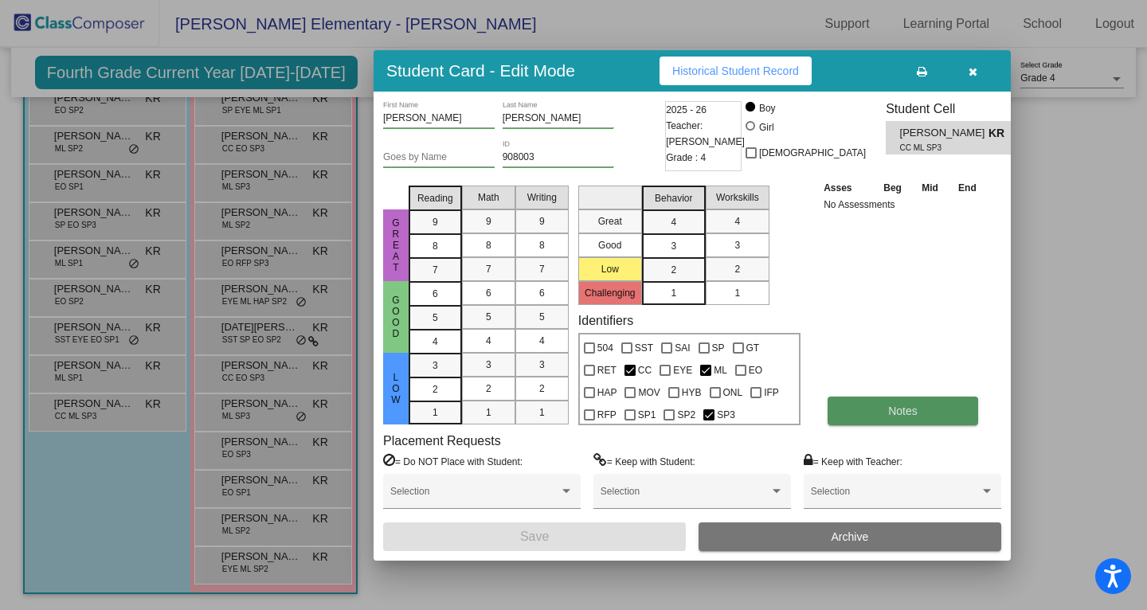
click at [934, 415] on button "Notes" at bounding box center [903, 411] width 151 height 29
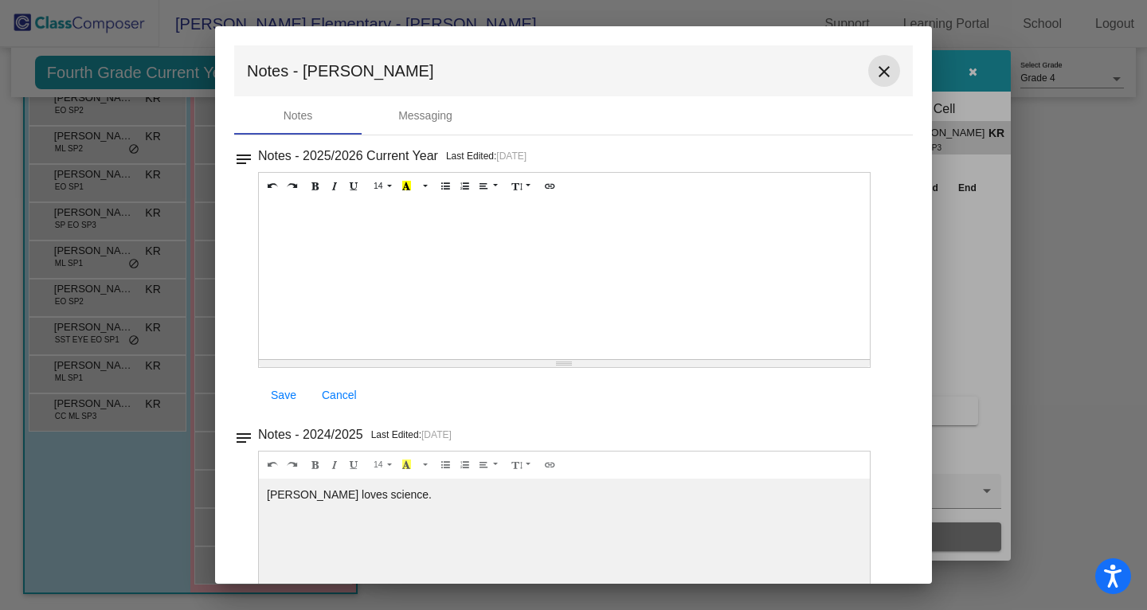
click at [880, 70] on mat-icon "close" at bounding box center [884, 71] width 19 height 19
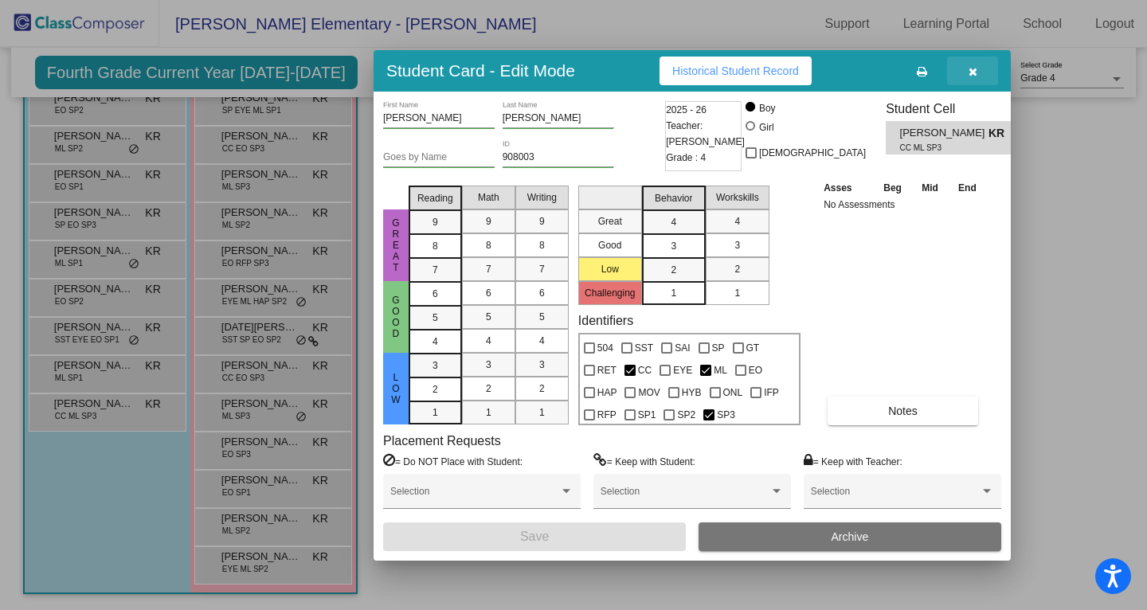
click at [975, 69] on icon "button" at bounding box center [973, 71] width 9 height 11
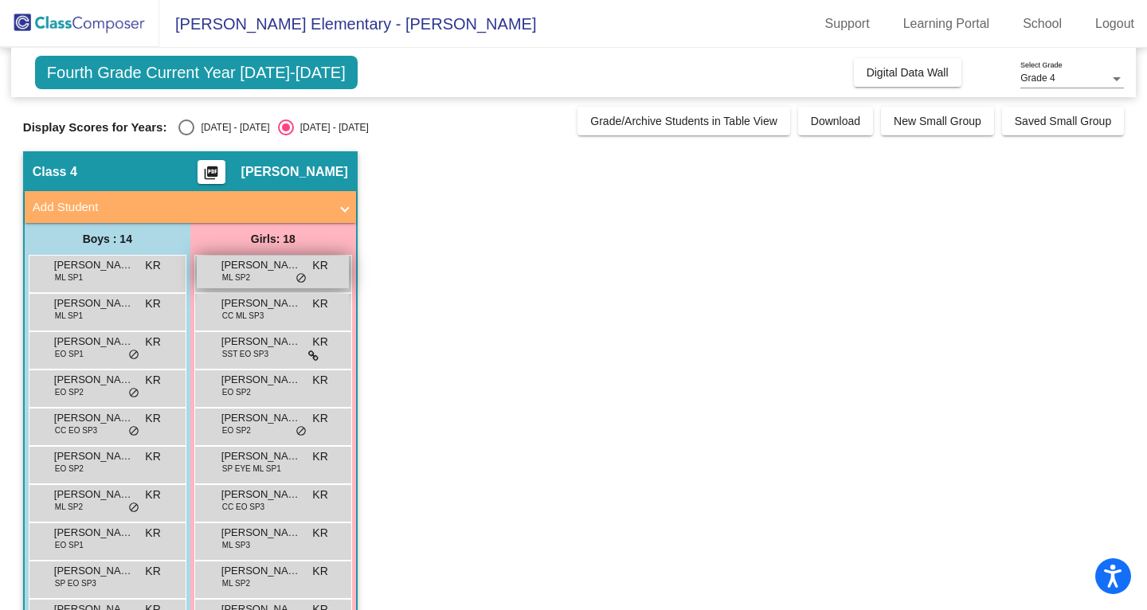
click at [268, 272] on span "[PERSON_NAME]" at bounding box center [261, 265] width 80 height 16
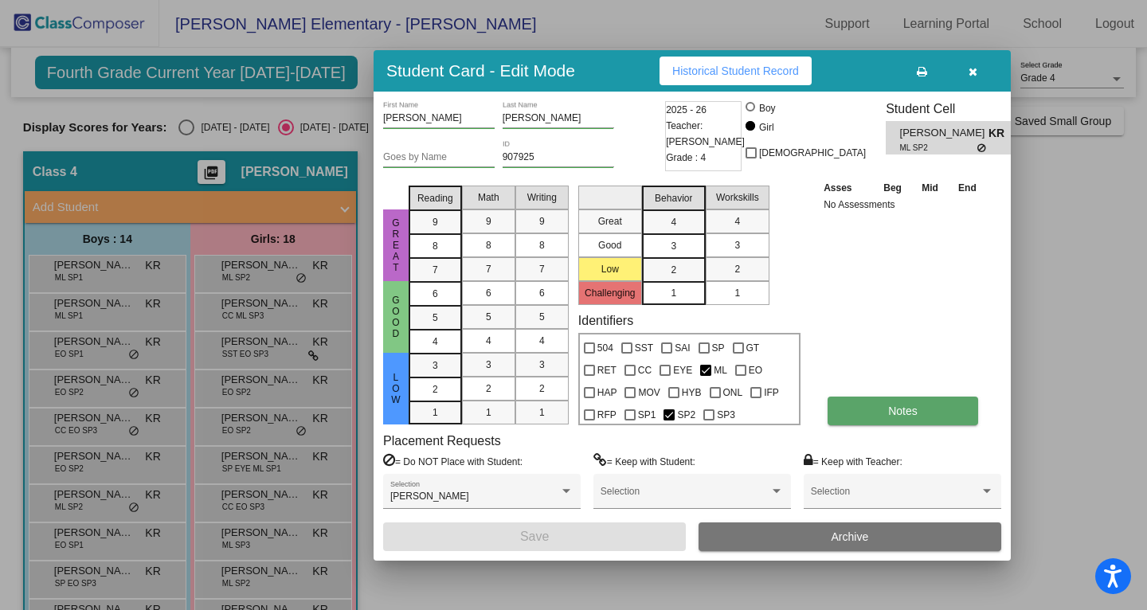
click at [883, 413] on button "Notes" at bounding box center [903, 411] width 151 height 29
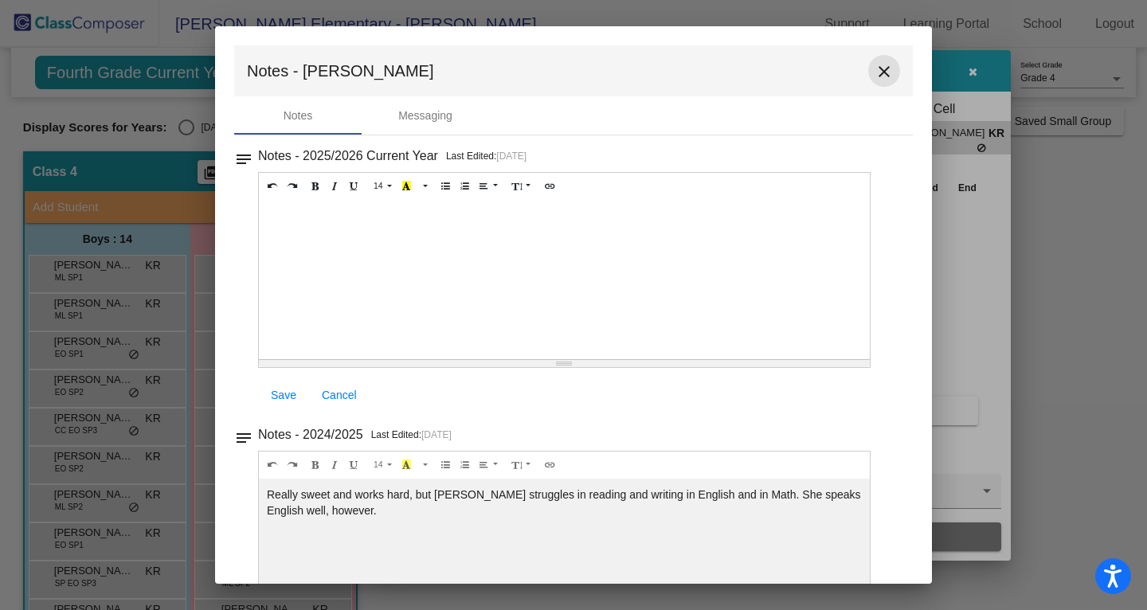
click at [875, 69] on mat-icon "close" at bounding box center [884, 71] width 19 height 19
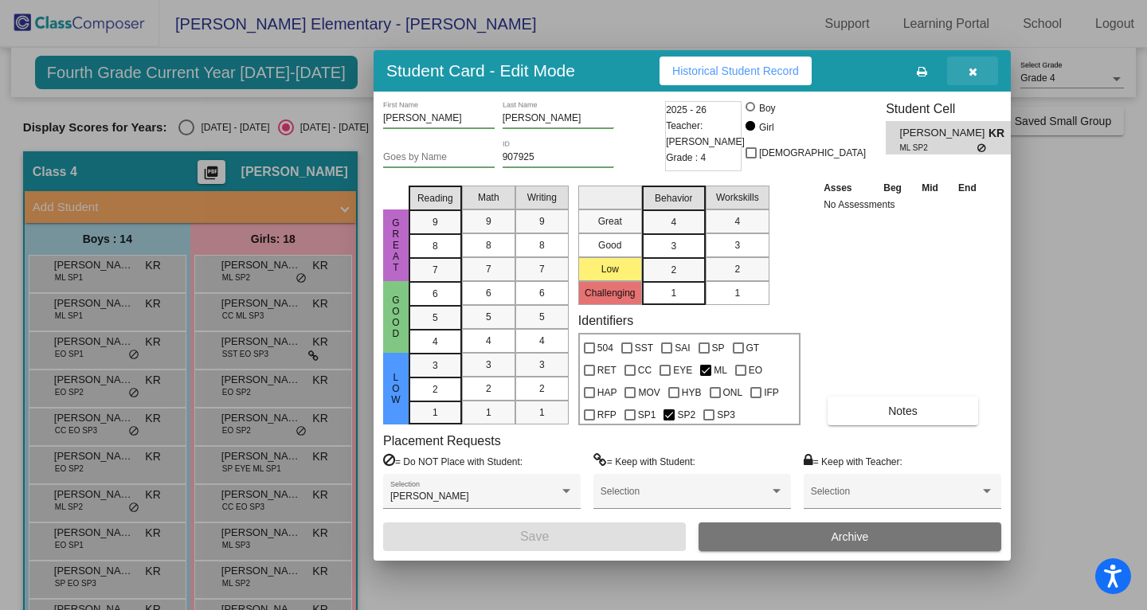
click at [977, 69] on icon "button" at bounding box center [973, 71] width 9 height 11
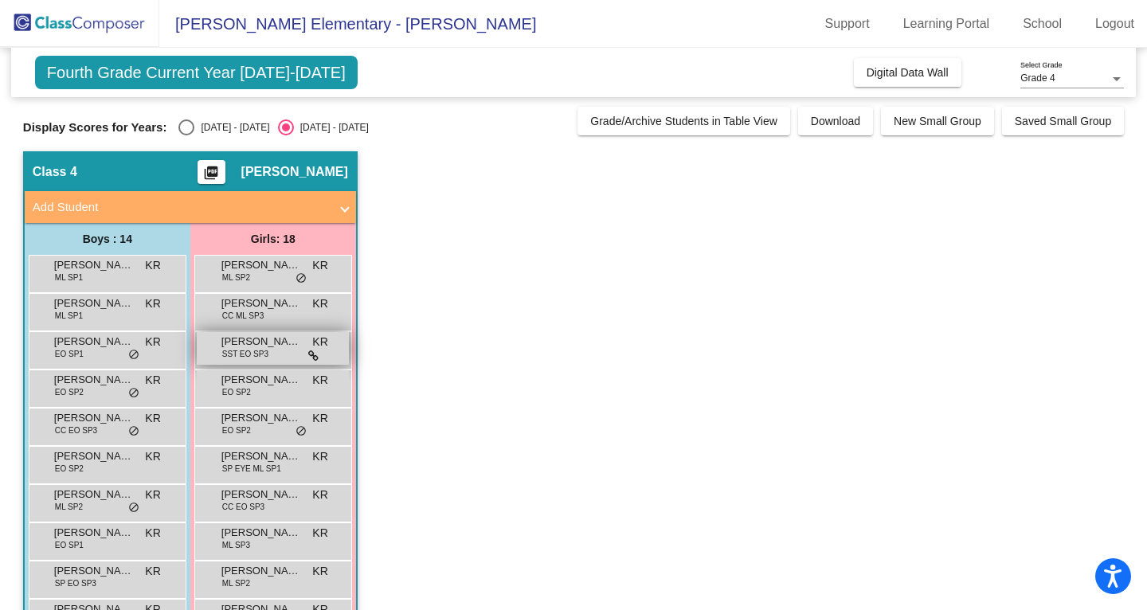
click at [260, 336] on span "[PERSON_NAME]" at bounding box center [261, 342] width 80 height 16
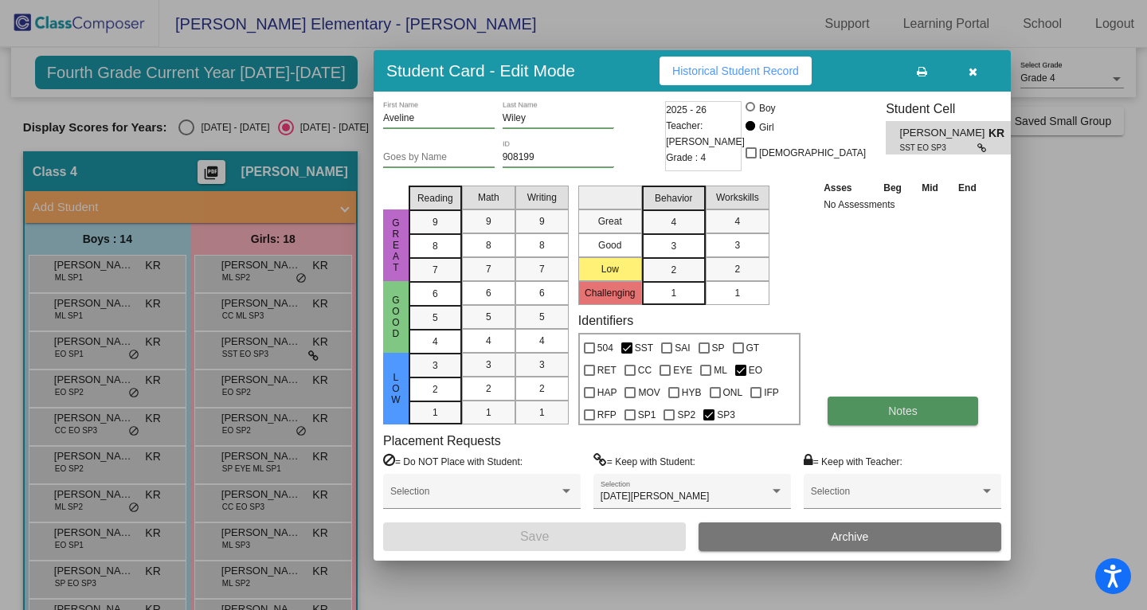
click at [910, 413] on span "Notes" at bounding box center [902, 411] width 29 height 13
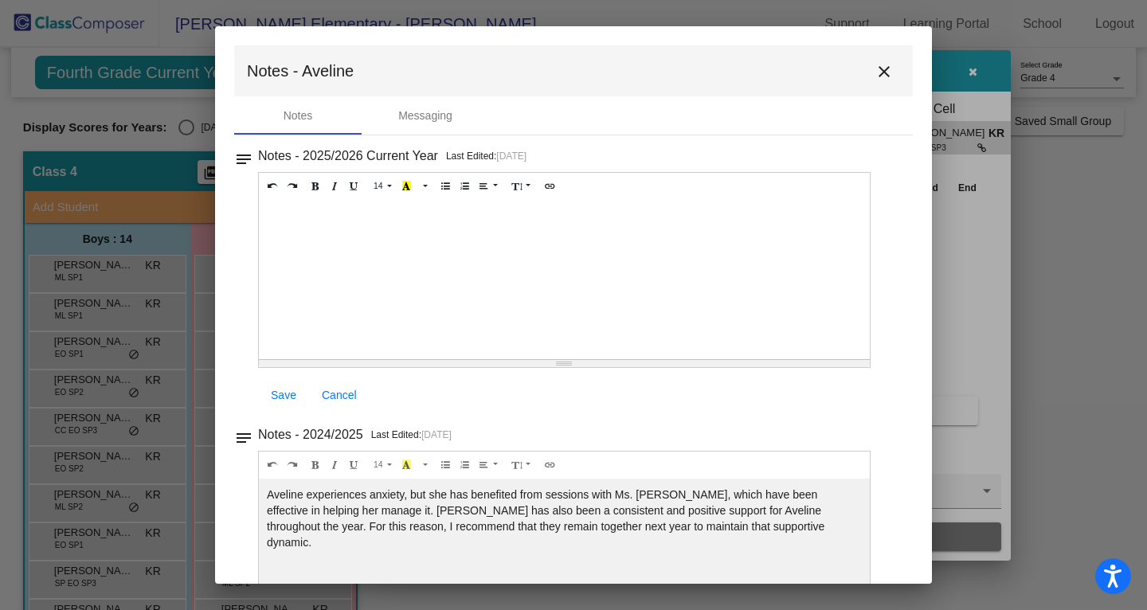
click at [878, 79] on mat-icon "close" at bounding box center [884, 71] width 19 height 19
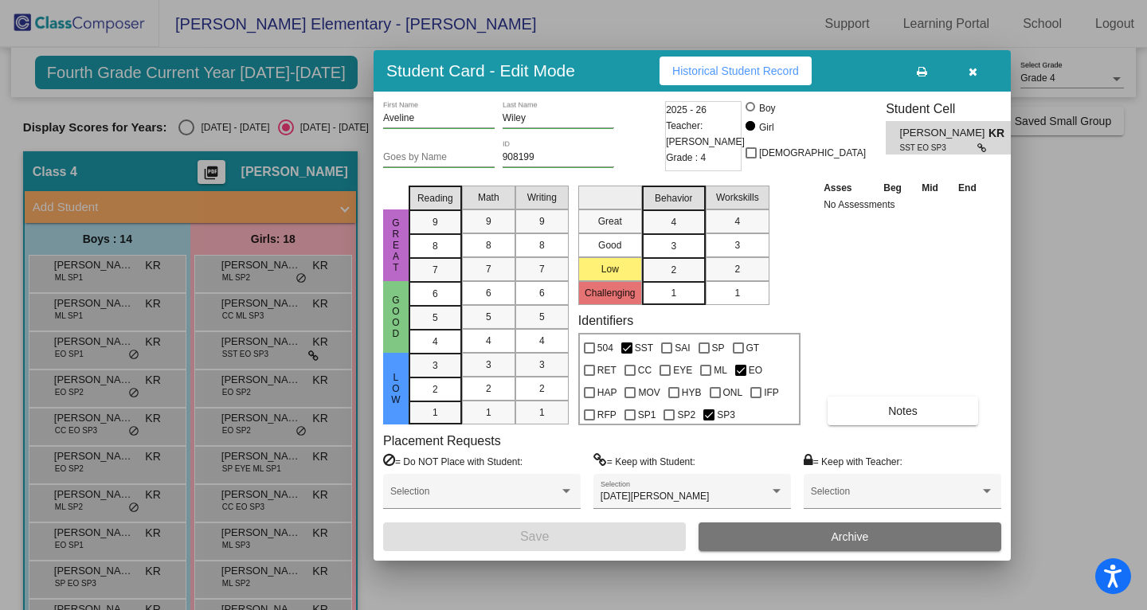
click at [976, 70] on icon "button" at bounding box center [973, 71] width 9 height 11
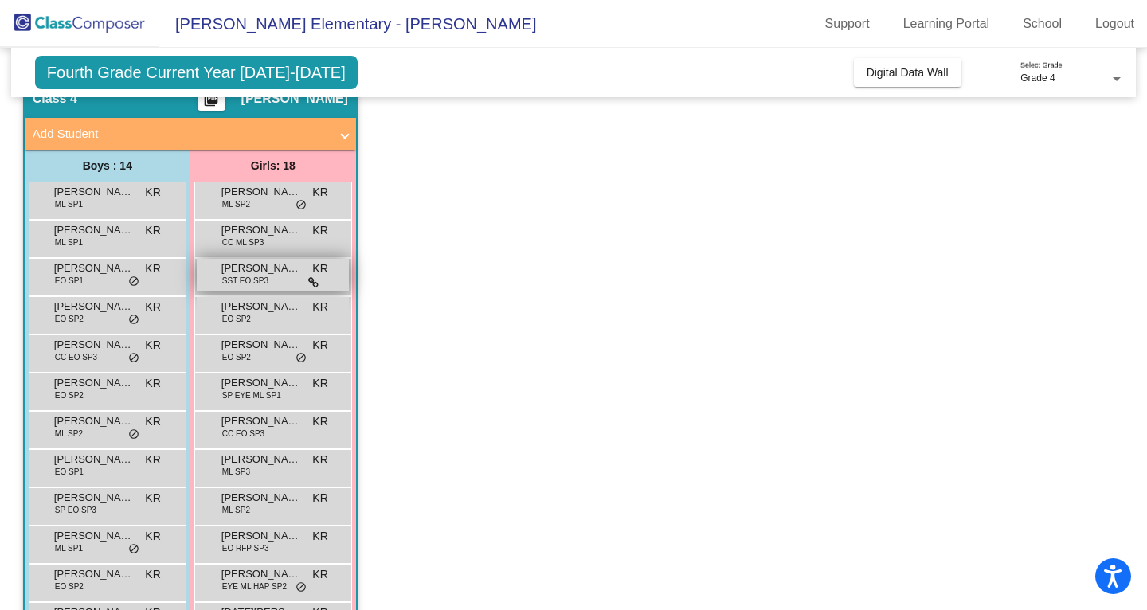
scroll to position [76, 0]
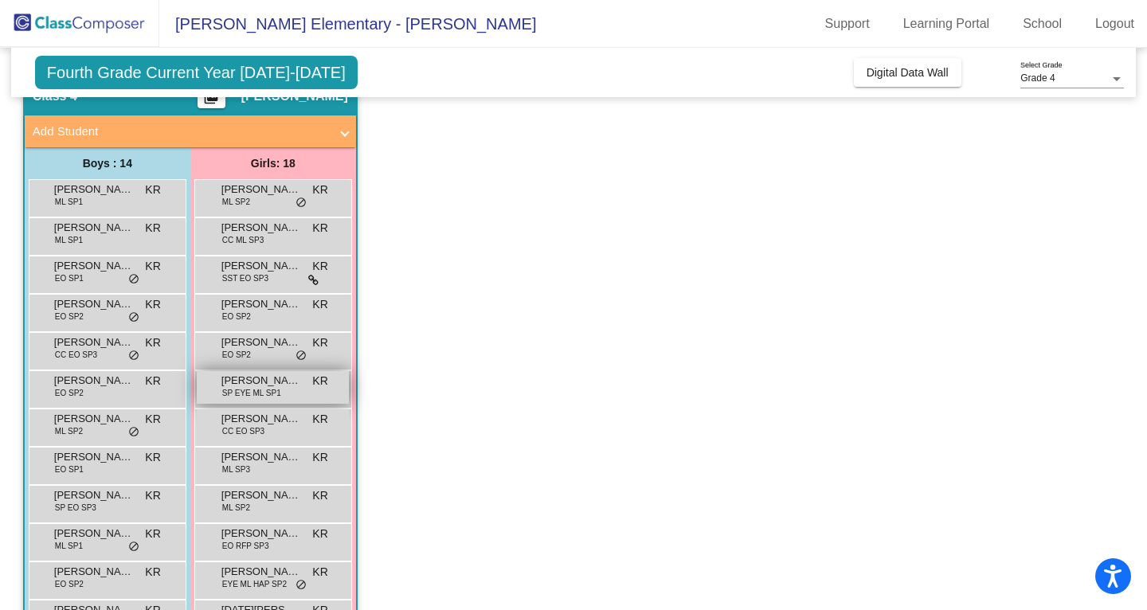
click at [265, 386] on span "[PERSON_NAME]" at bounding box center [261, 381] width 80 height 16
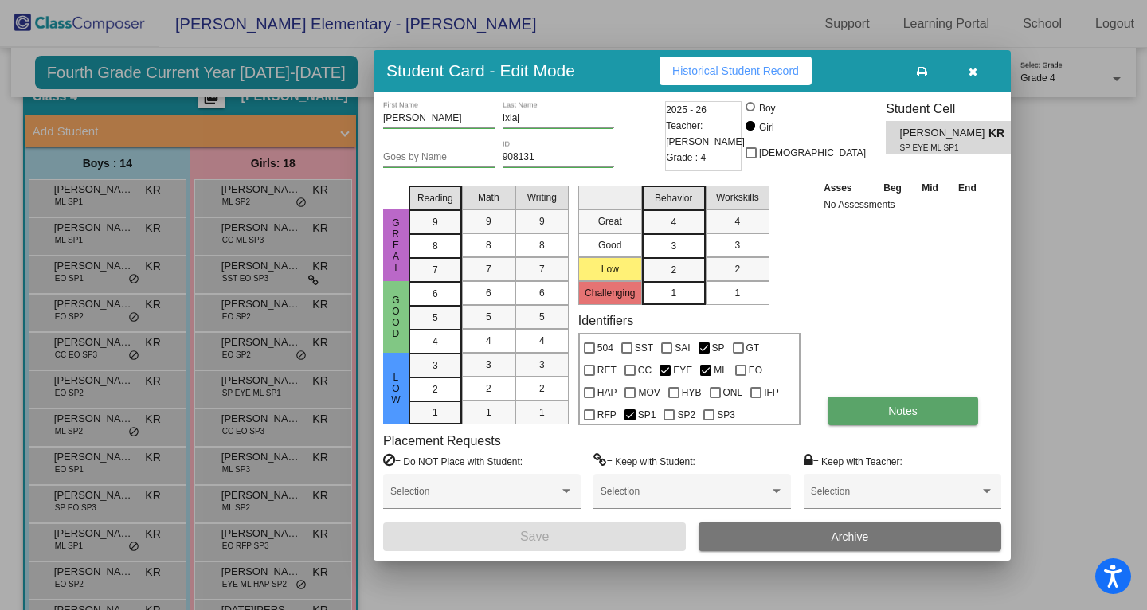
click at [894, 419] on button "Notes" at bounding box center [903, 411] width 151 height 29
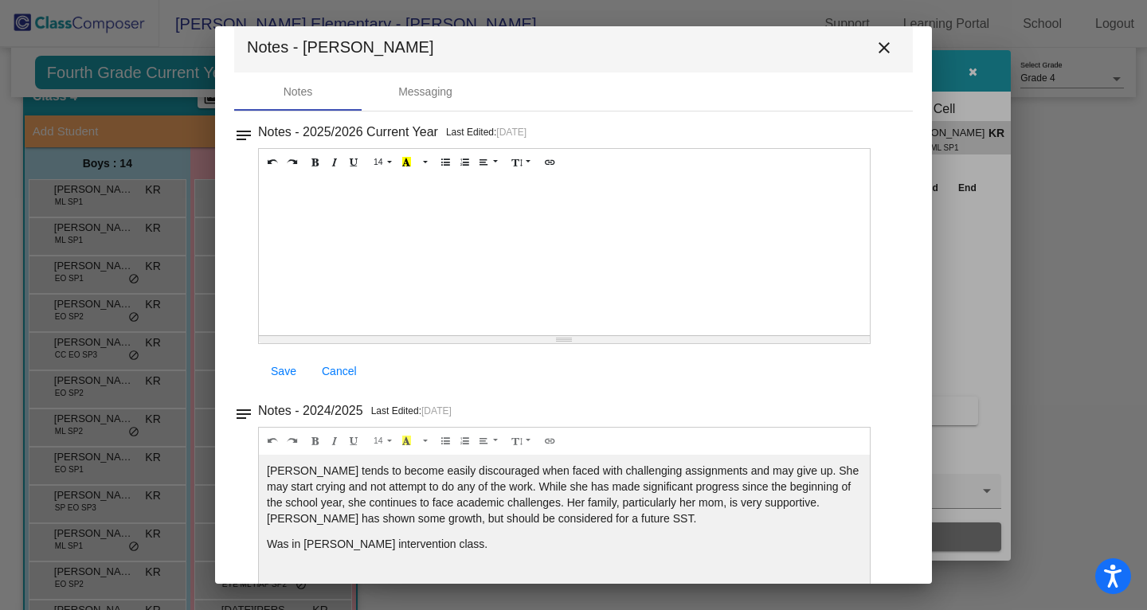
scroll to position [29, 0]
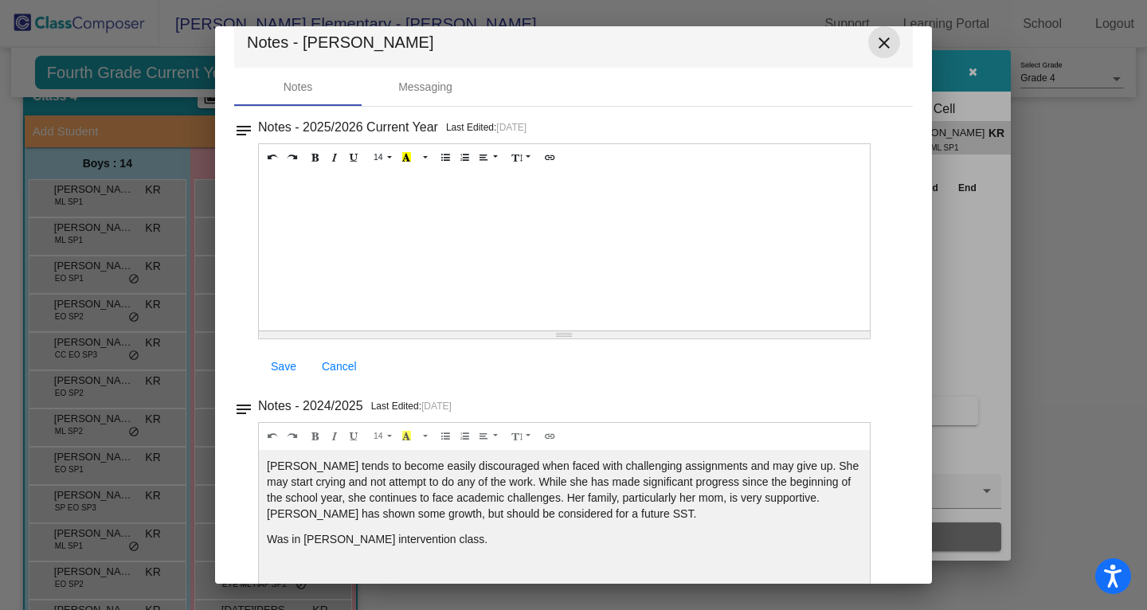
click at [876, 48] on mat-icon "close" at bounding box center [884, 42] width 19 height 19
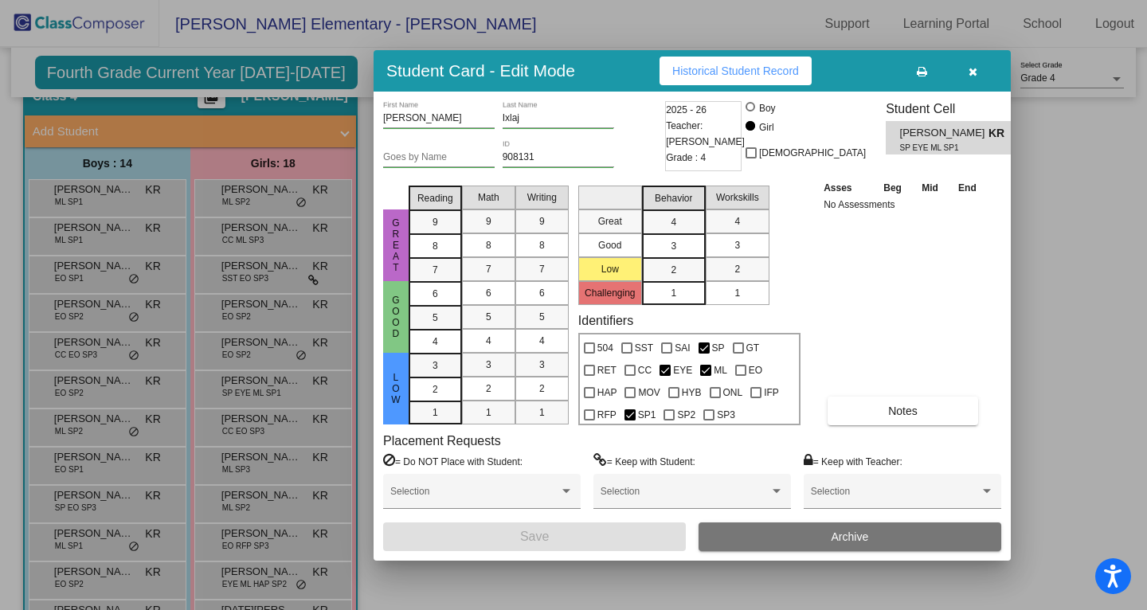
scroll to position [0, 0]
click at [975, 72] on icon "button" at bounding box center [973, 71] width 9 height 11
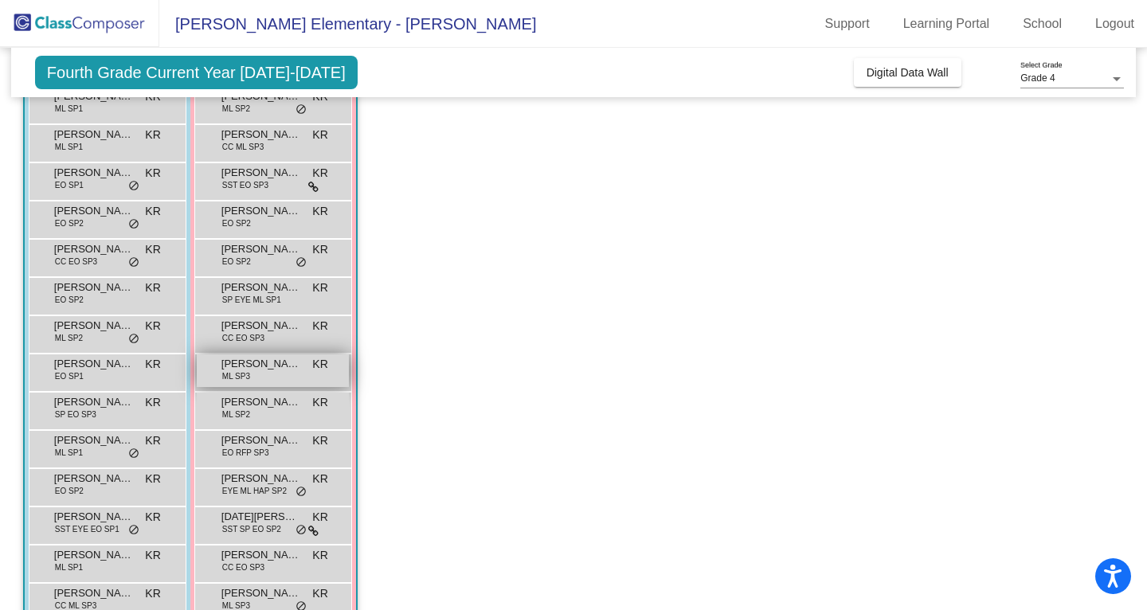
scroll to position [173, 0]
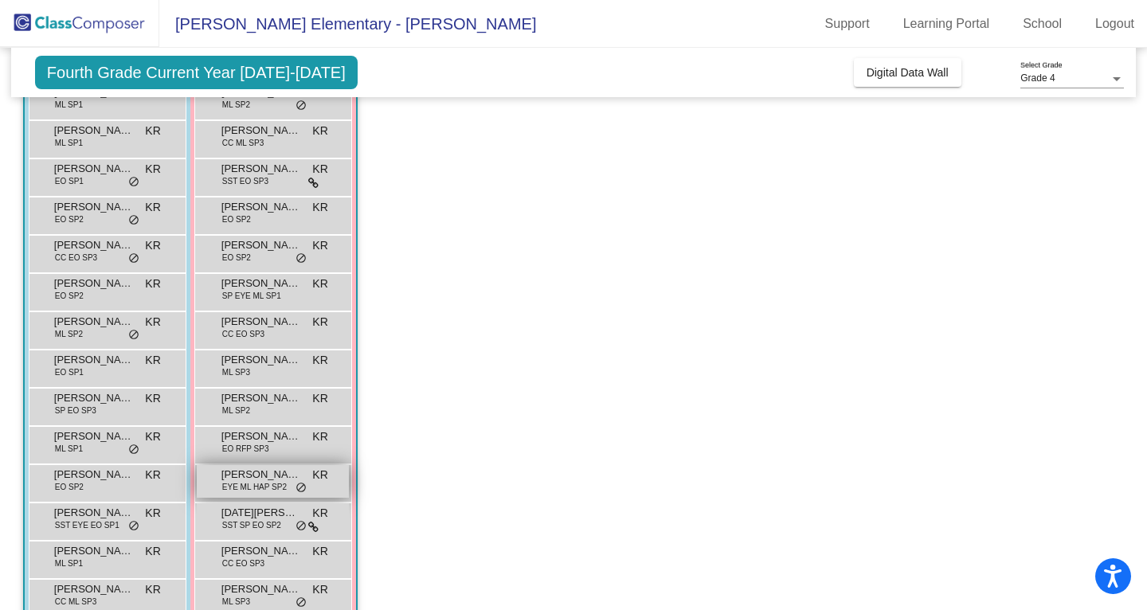
click at [274, 483] on span "EYE ML HAP SP2" at bounding box center [254, 487] width 65 height 12
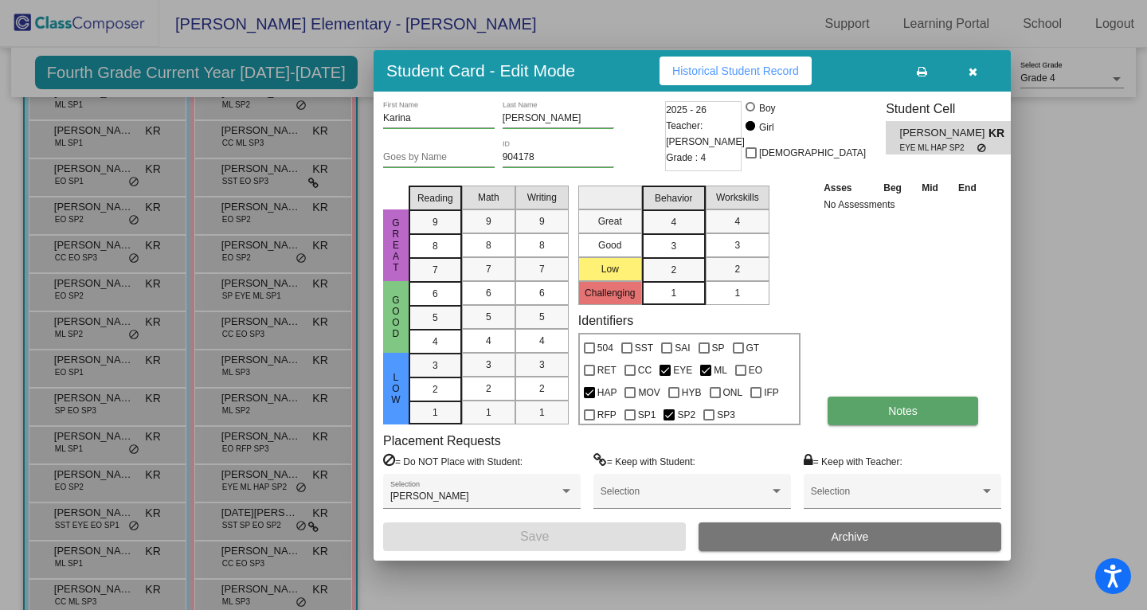
click at [870, 413] on button "Notes" at bounding box center [903, 411] width 151 height 29
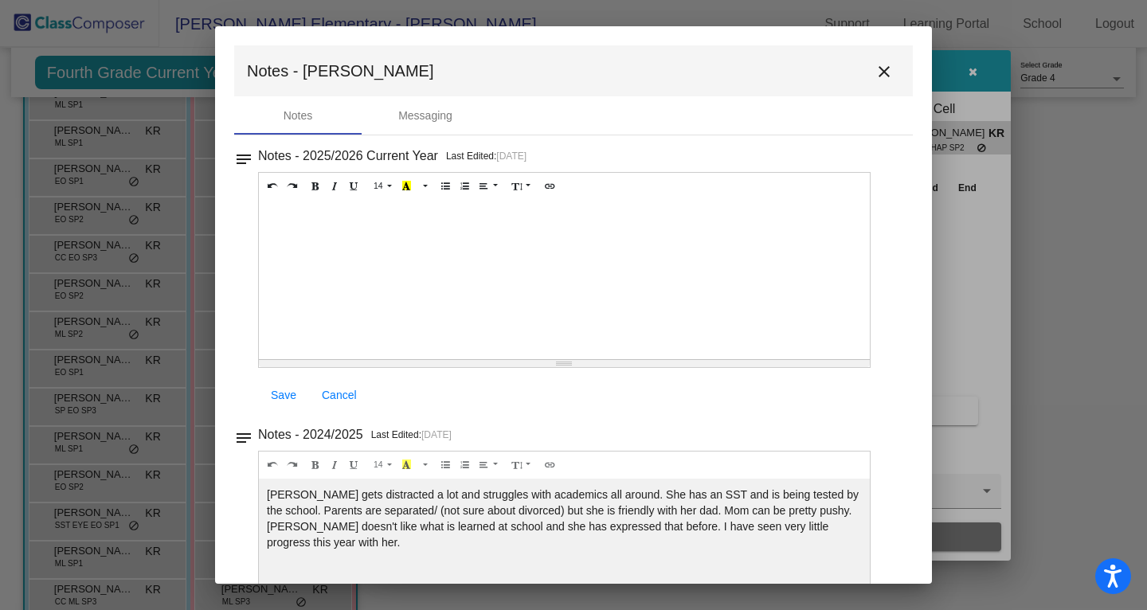
click at [879, 70] on mat-icon "close" at bounding box center [884, 71] width 19 height 19
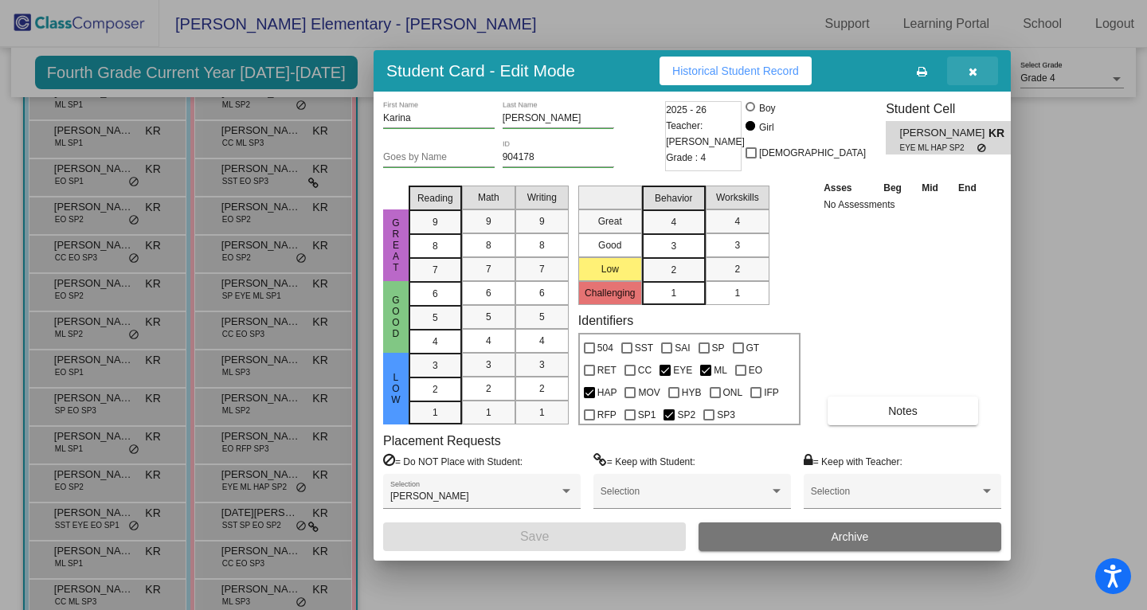
click at [975, 76] on icon "button" at bounding box center [973, 71] width 9 height 11
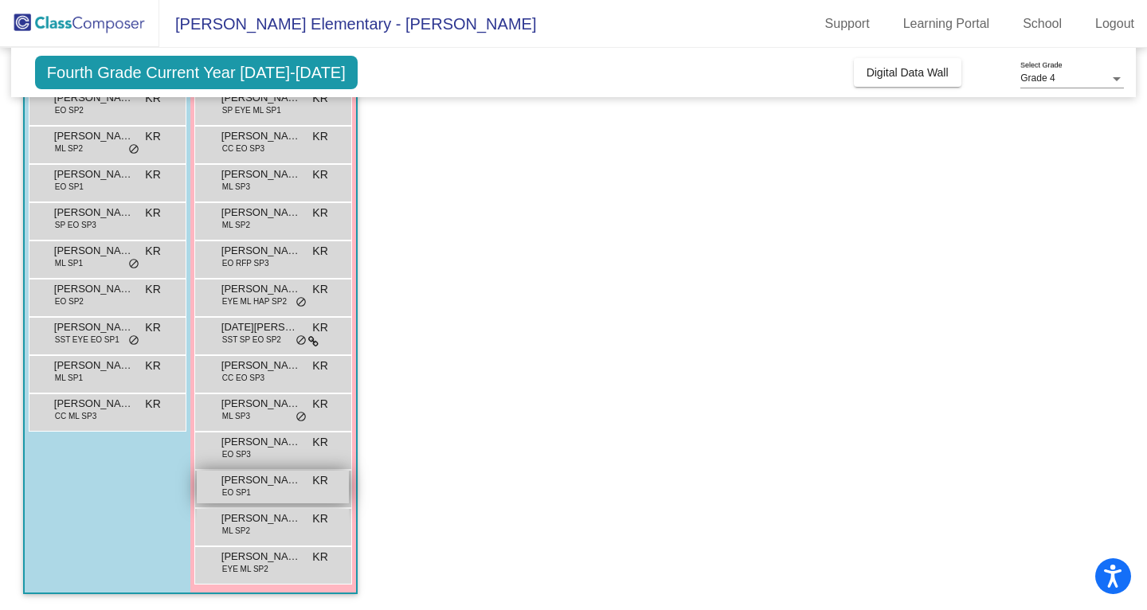
scroll to position [359, 0]
click at [260, 489] on div "[PERSON_NAME] EO SP1 KR lock do_not_disturb_alt" at bounding box center [273, 487] width 152 height 33
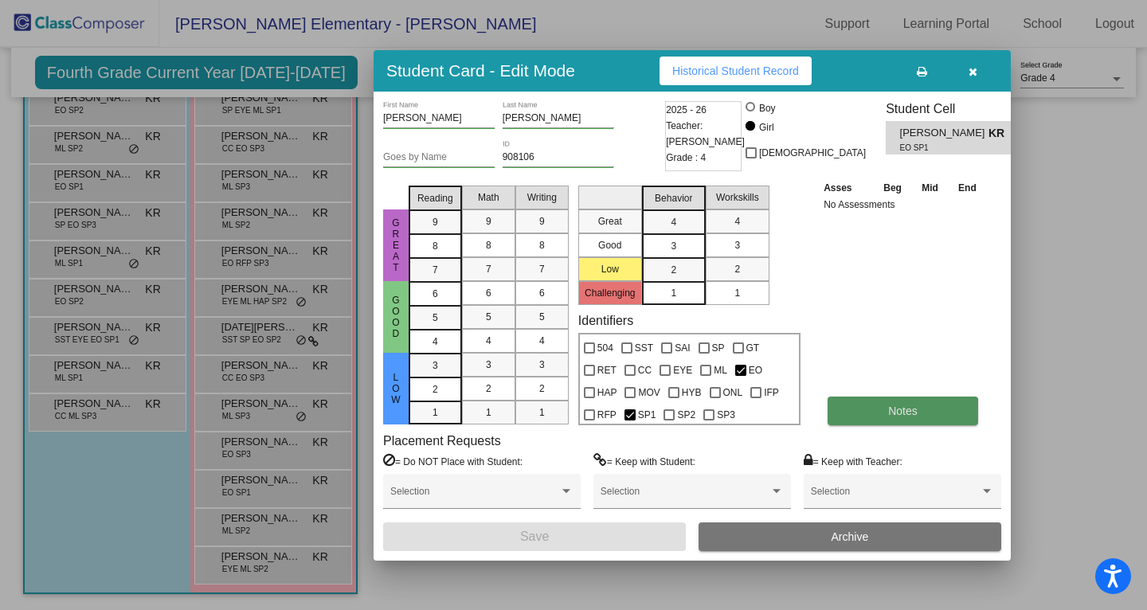
click at [915, 415] on span "Notes" at bounding box center [902, 411] width 29 height 13
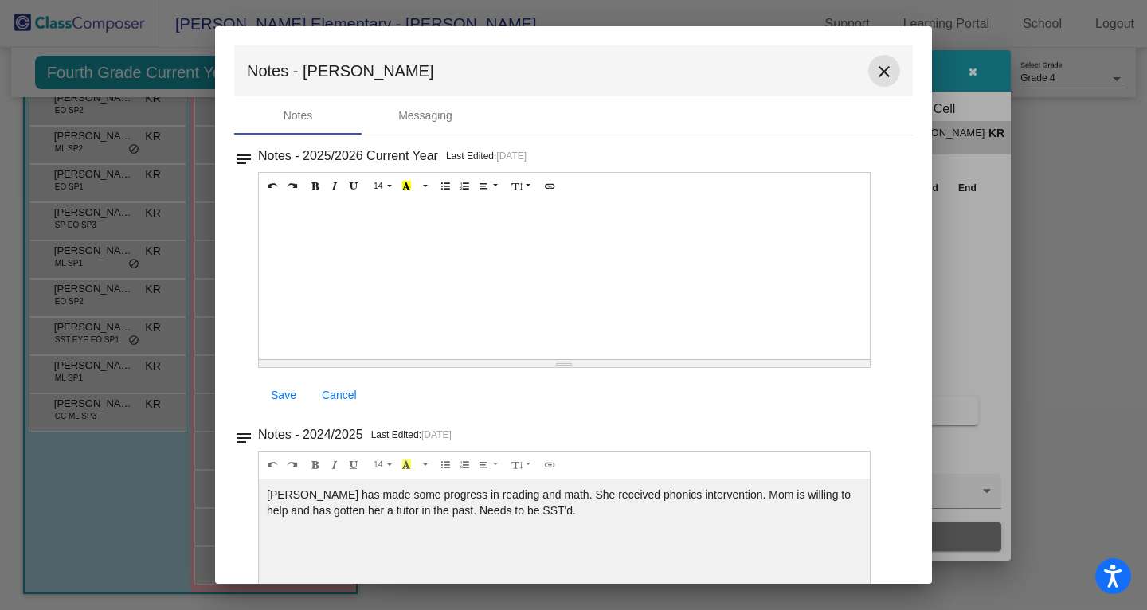
click at [876, 75] on mat-icon "close" at bounding box center [884, 71] width 19 height 19
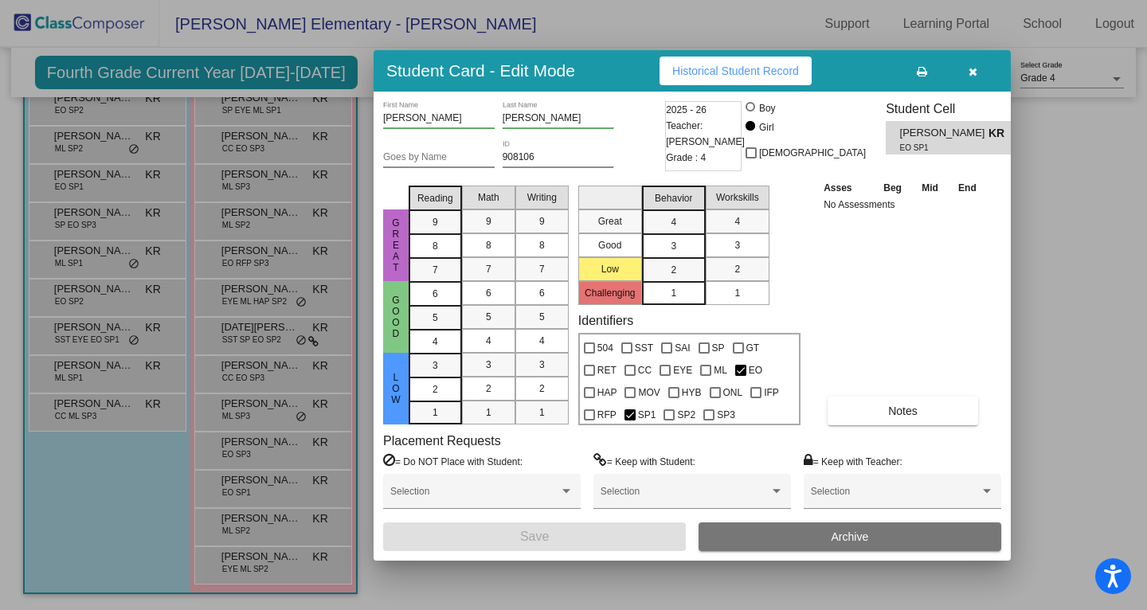
scroll to position [0, 0]
click at [970, 67] on icon "button" at bounding box center [973, 71] width 9 height 11
